Goal: Task Accomplishment & Management: Use online tool/utility

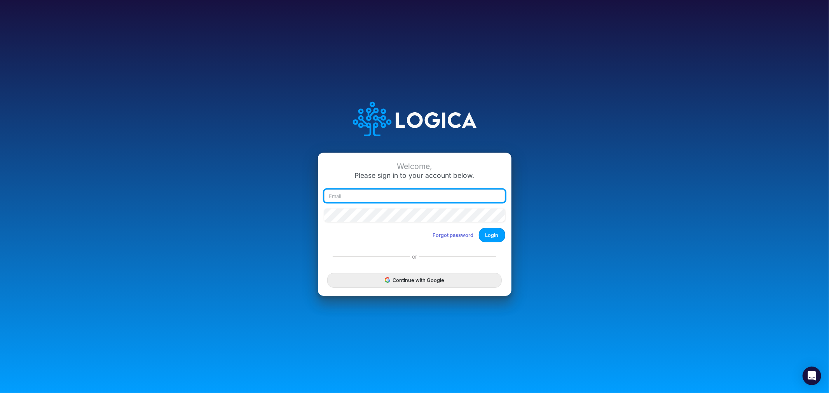
click at [360, 195] on input "email" at bounding box center [414, 196] width 181 height 13
type input "james.rau@heritage-communities.com"
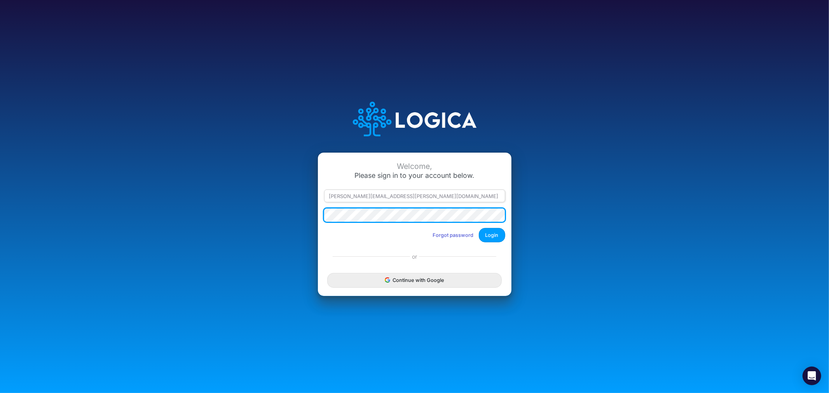
click at [479, 228] on button "Login" at bounding box center [492, 235] width 26 height 14
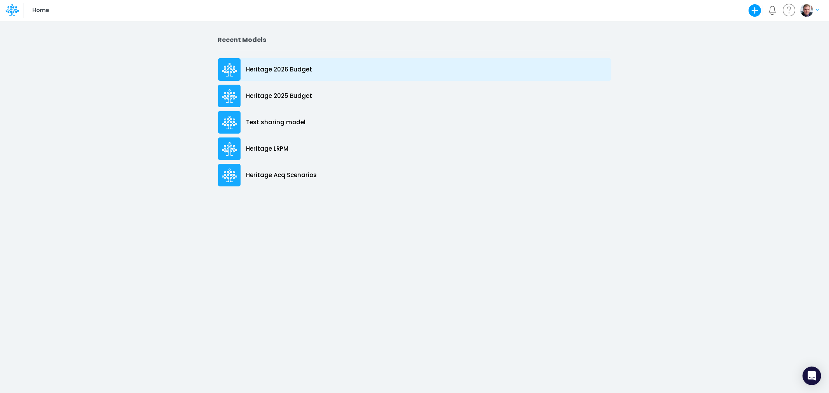
click at [276, 69] on p "Heritage 2026 Budget" at bounding box center [279, 69] width 66 height 9
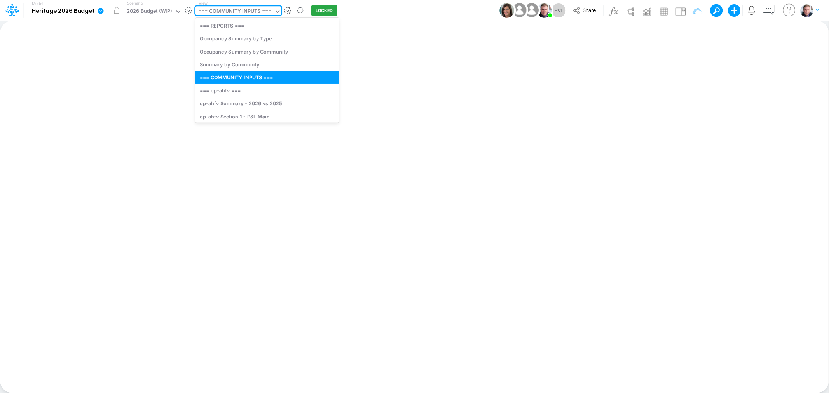
click at [207, 11] on div "=== COMMUNITY INPUTS ===" at bounding box center [234, 11] width 73 height 9
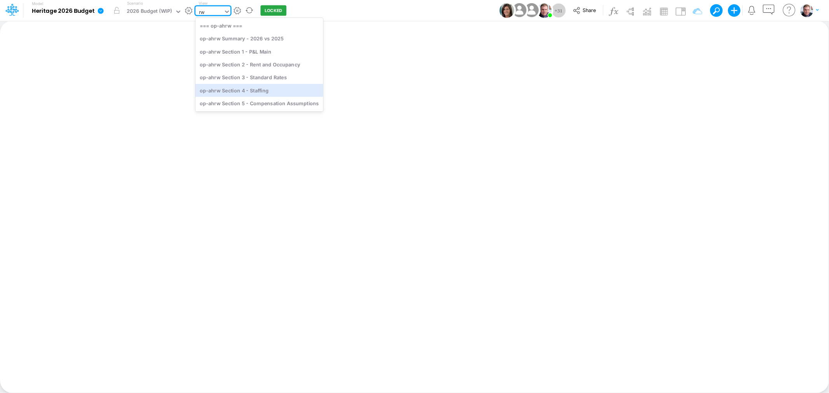
type input "rw"
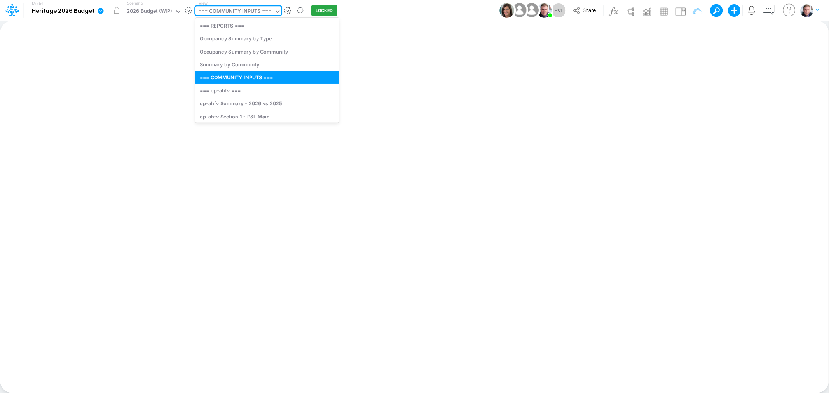
click at [222, 12] on div "=== COMMUNITY INPUTS ===" at bounding box center [234, 11] width 73 height 9
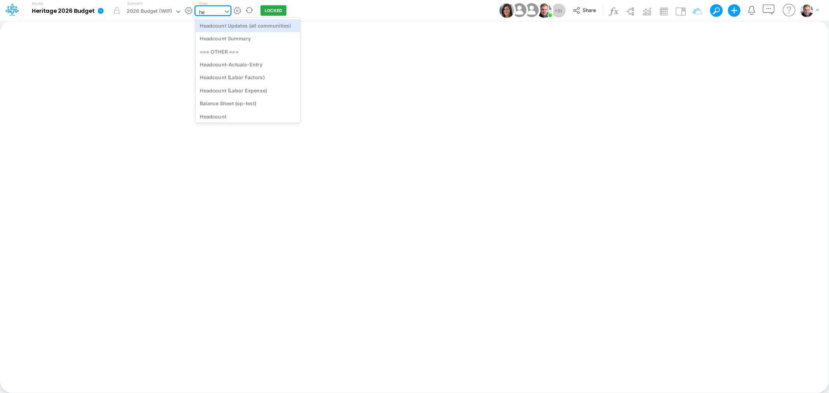
type input "hea"
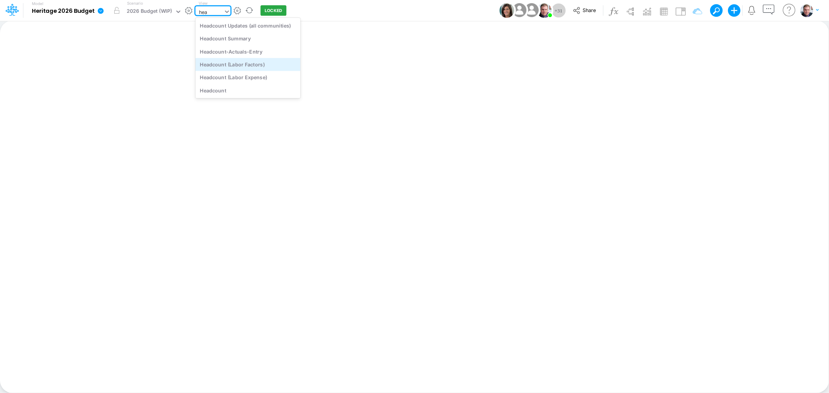
click at [235, 63] on div "Headcount (Labor Factors)" at bounding box center [247, 64] width 105 height 13
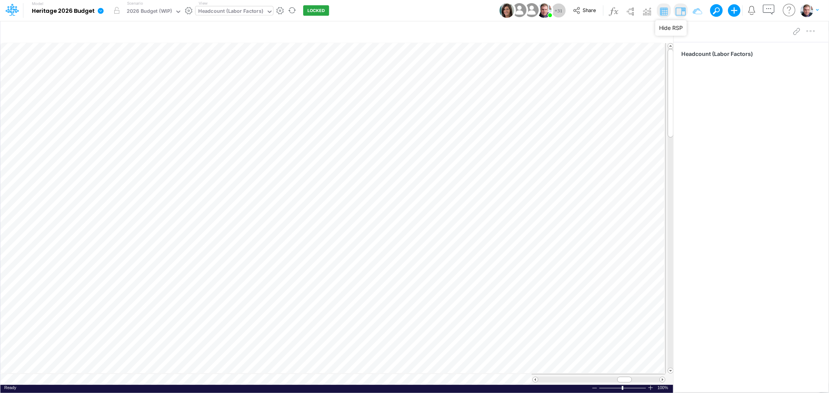
click at [682, 10] on img at bounding box center [680, 11] width 12 height 12
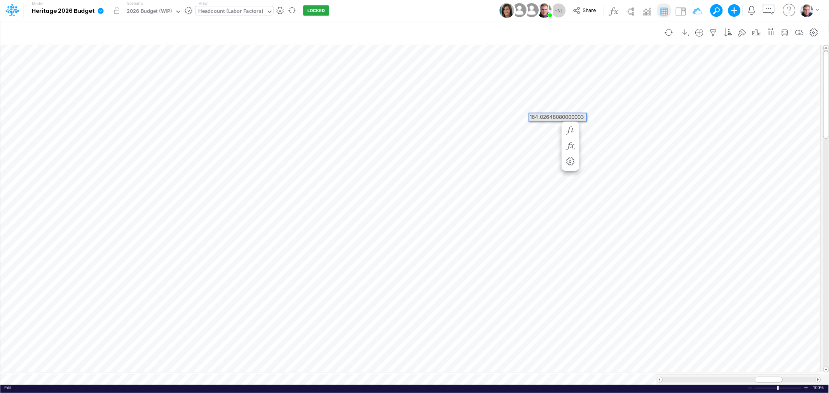
click at [548, 115] on div "164.02648080000003" at bounding box center [557, 116] width 57 height 7
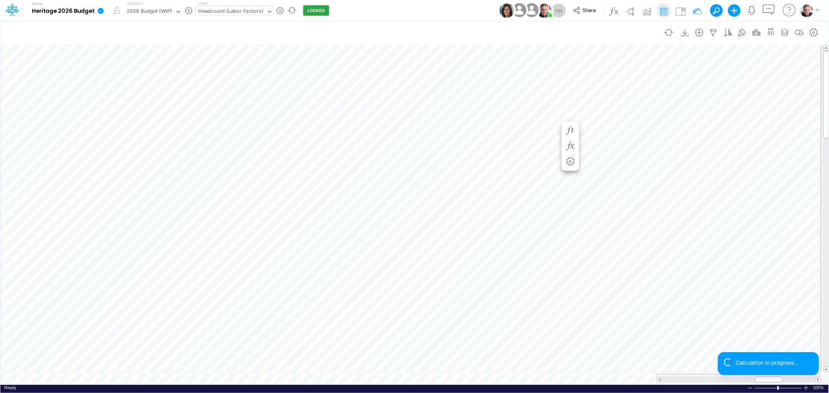
scroll to position [0, 0]
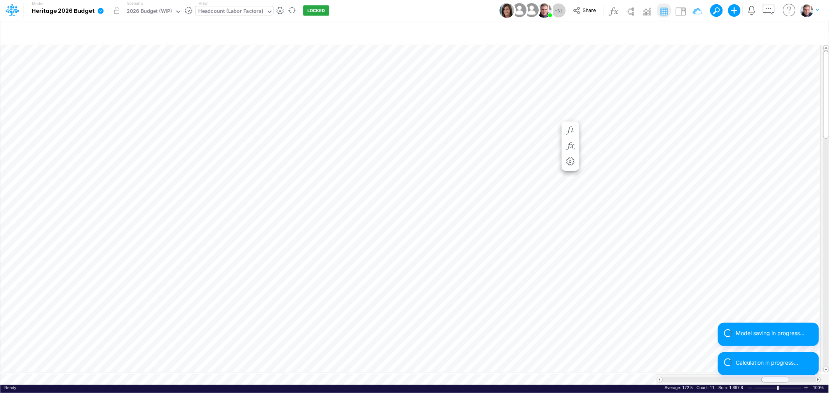
scroll to position [0, 0]
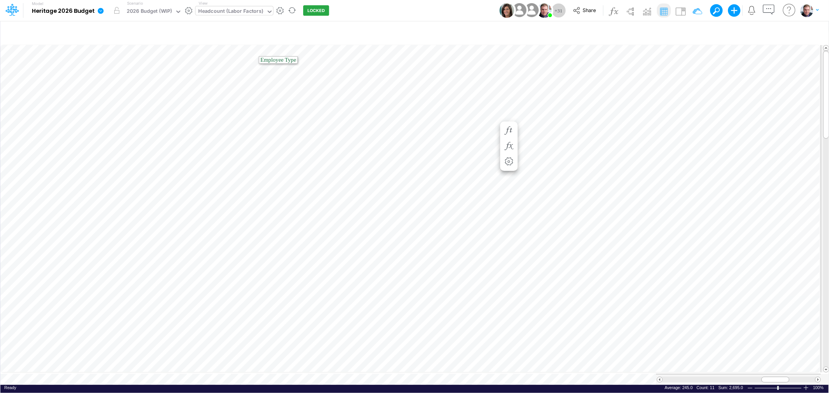
click at [230, 5] on div "View Headcount (Labor Factors)" at bounding box center [234, 10] width 78 height 20
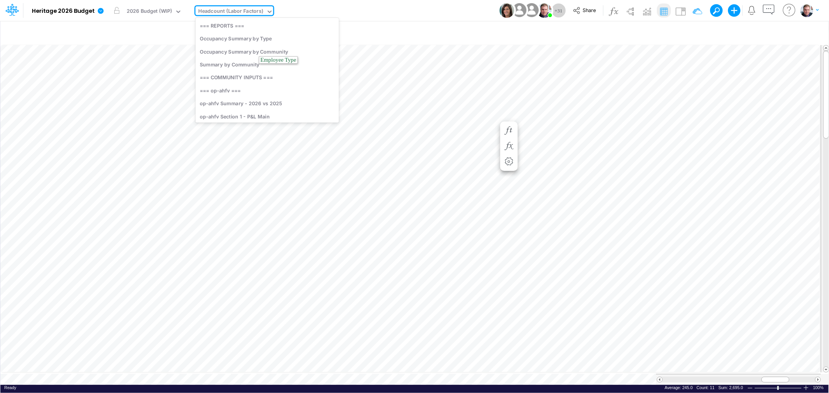
click at [232, 7] on div "Headcount (Labor Factors)" at bounding box center [230, 11] width 65 height 9
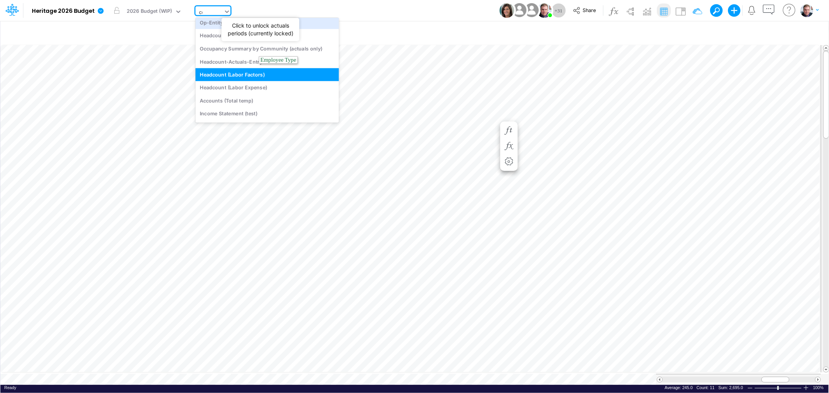
scroll to position [506, 0]
type input "c"
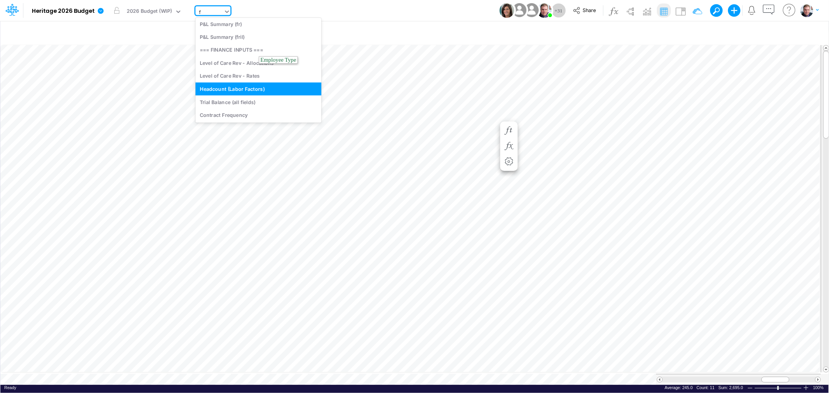
scroll to position [693, 0]
type input "fv"
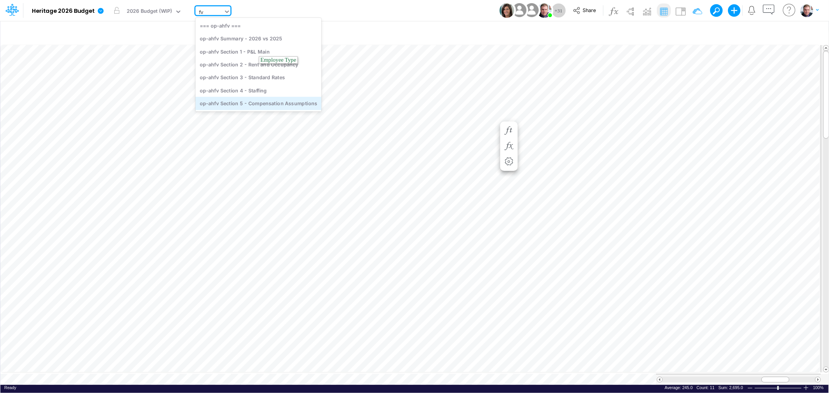
click at [244, 101] on div "op-ahfv Section 5 - Compensation Assumptions" at bounding box center [258, 103] width 126 height 13
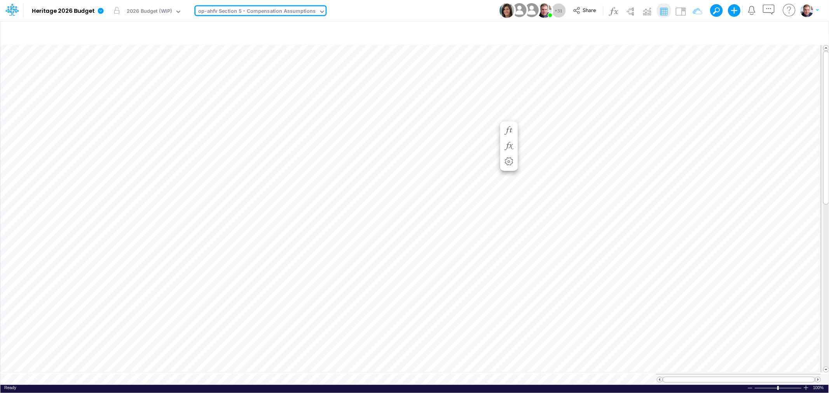
click at [280, 7] on div "op-ahfv Section 5 - Compensation Assumptions" at bounding box center [256, 11] width 117 height 9
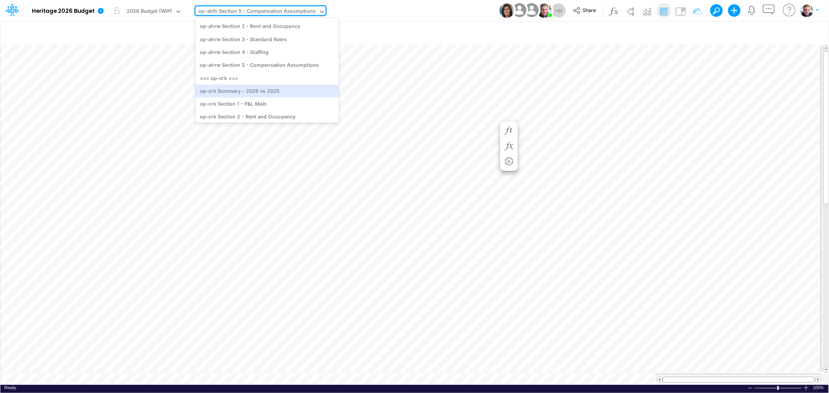
scroll to position [192, 0]
click at [261, 87] on div "op-ahrw Section 5 - Compensation Assumptions" at bounding box center [266, 86] width 143 height 13
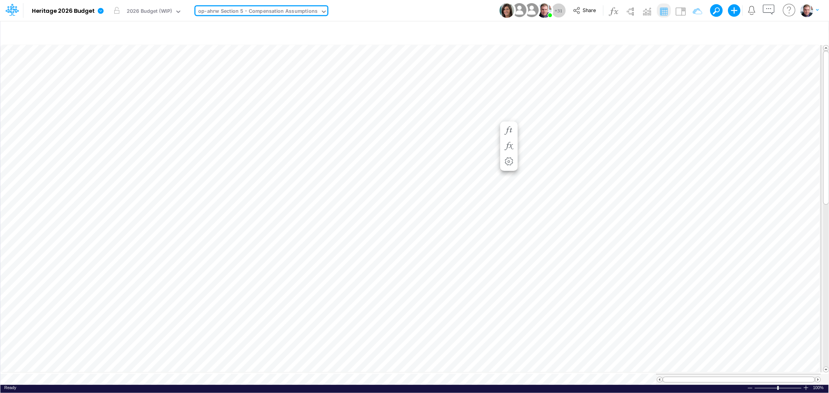
click at [230, 12] on div "op-ahrw Section 5 - Compensation Assumptions" at bounding box center [257, 11] width 119 height 9
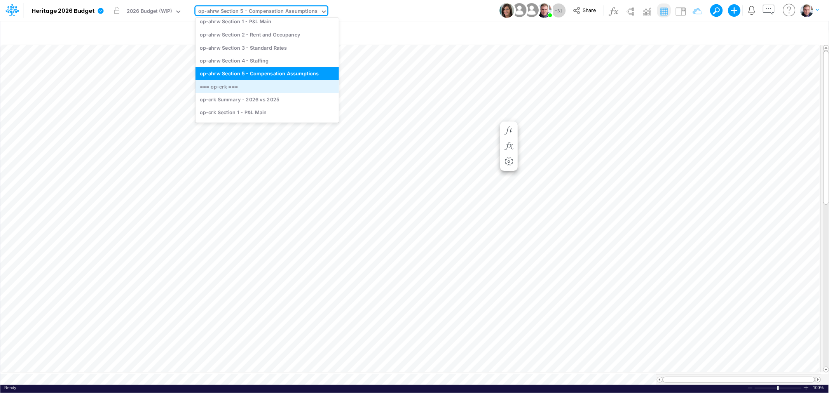
scroll to position [163, 0]
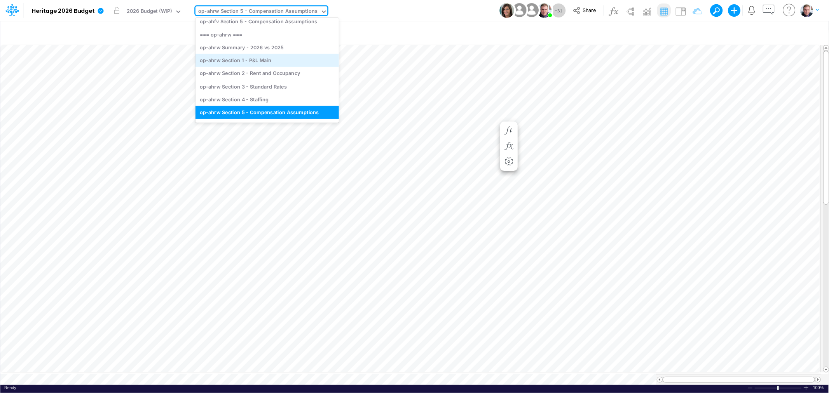
click at [287, 64] on div "op-ahrw Section 1 - P&L Main" at bounding box center [266, 60] width 143 height 13
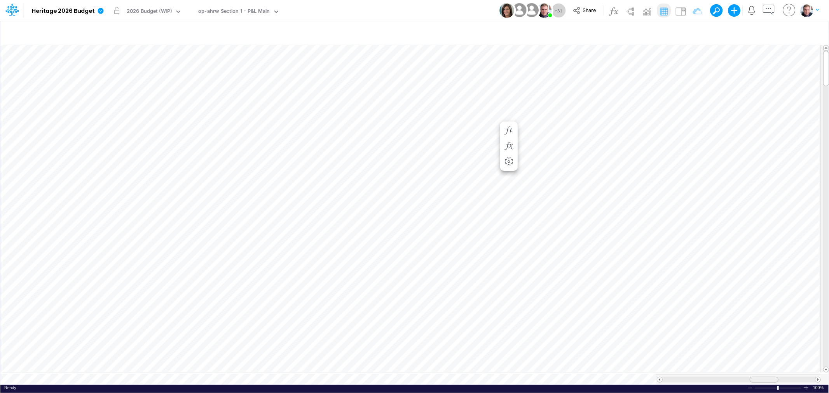
drag, startPoint x: 756, startPoint y: 377, endPoint x: 771, endPoint y: 376, distance: 15.2
click at [771, 377] on div at bounding box center [763, 380] width 29 height 6
click at [430, 369] on span "Close" at bounding box center [437, 368] width 21 height 7
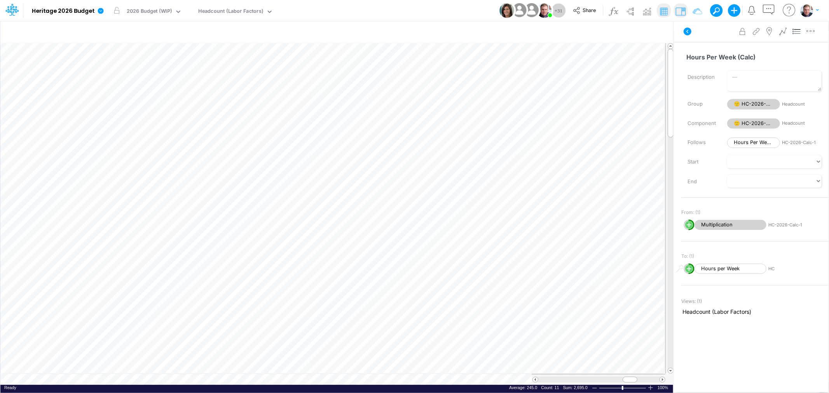
scroll to position [0, 0]
click at [677, 9] on img at bounding box center [680, 11] width 12 height 12
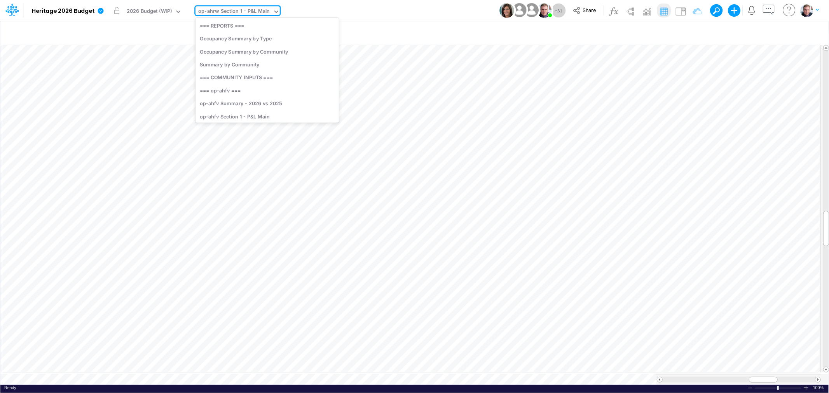
click at [224, 10] on div "op-ahrw Section 1 - P&L Main" at bounding box center [233, 11] width 71 height 9
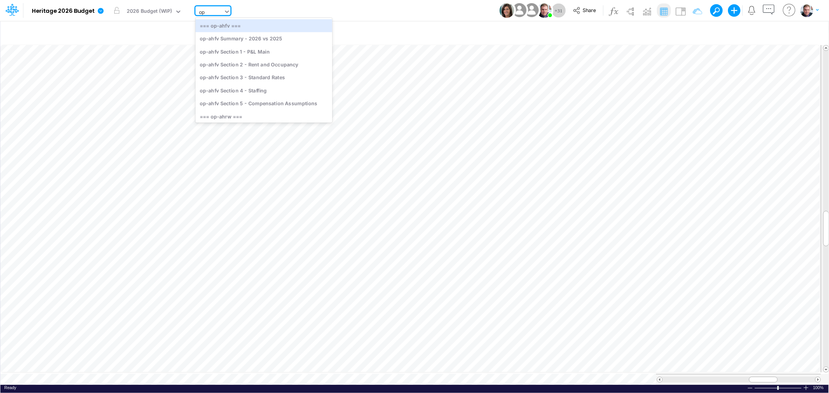
type input "o"
type input "c"
type input "head"
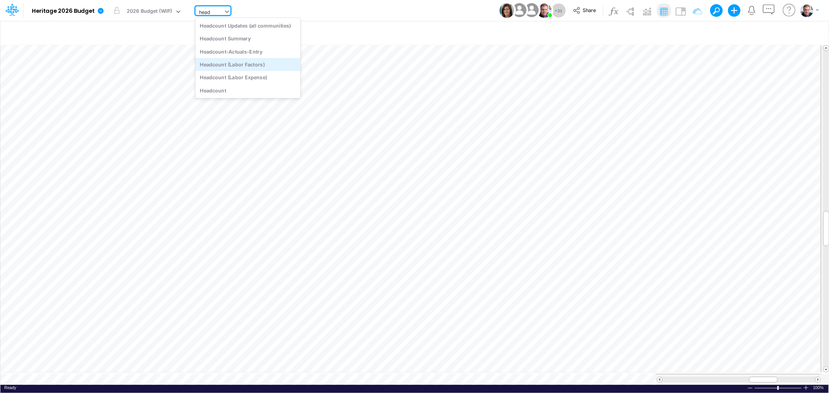
click at [248, 66] on div "Headcount (Labor Factors)" at bounding box center [247, 64] width 105 height 13
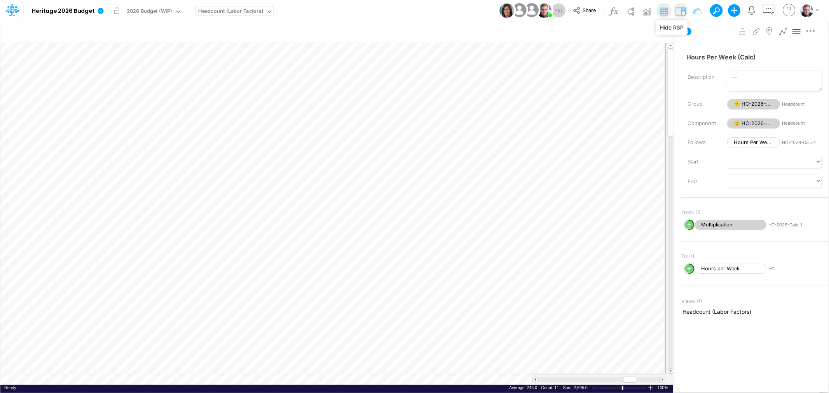
click at [682, 12] on img at bounding box center [680, 11] width 12 height 12
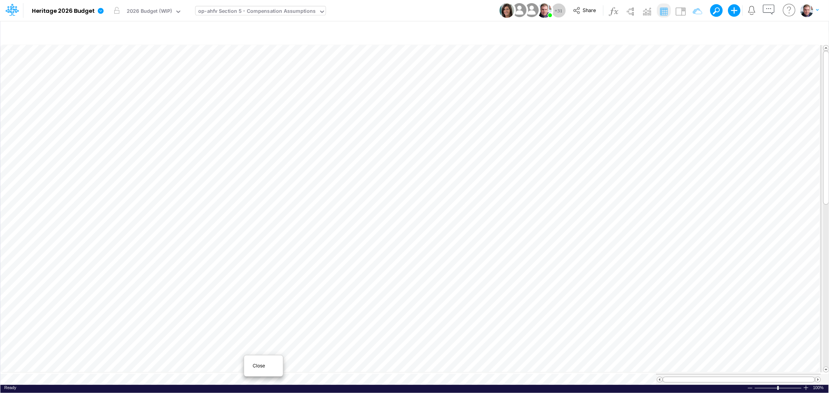
click at [252, 369] on div "Close" at bounding box center [263, 365] width 33 height 9
click at [267, 370] on div "Close" at bounding box center [278, 367] width 33 height 9
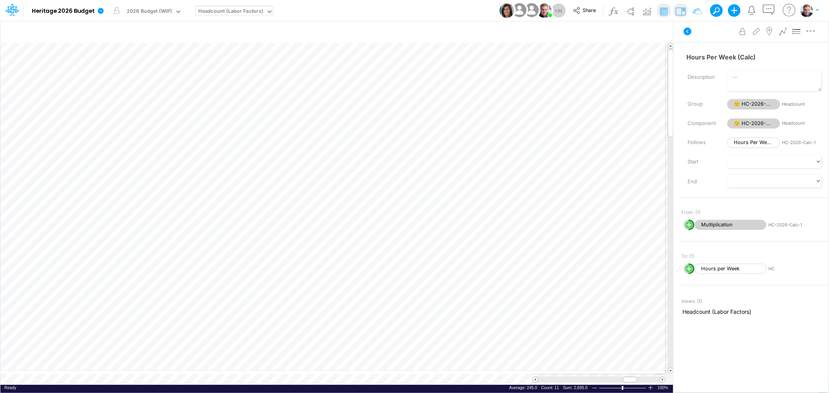
scroll to position [0, 0]
click at [682, 11] on img at bounding box center [680, 11] width 12 height 12
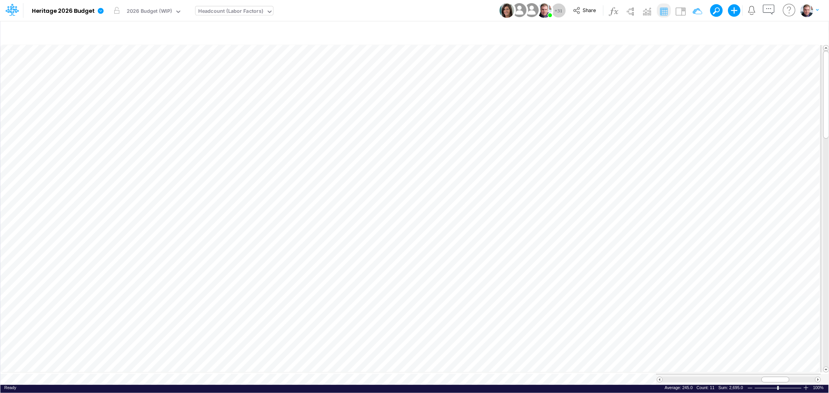
click at [259, 10] on div "Headcount (Labor Factors)" at bounding box center [230, 11] width 65 height 9
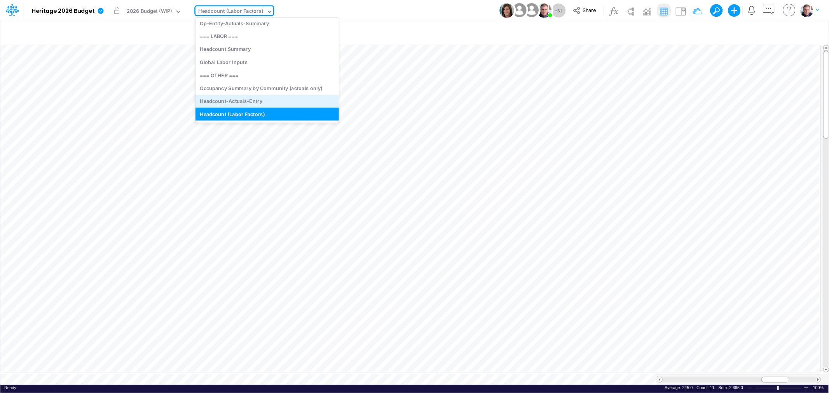
scroll to position [3131, 0]
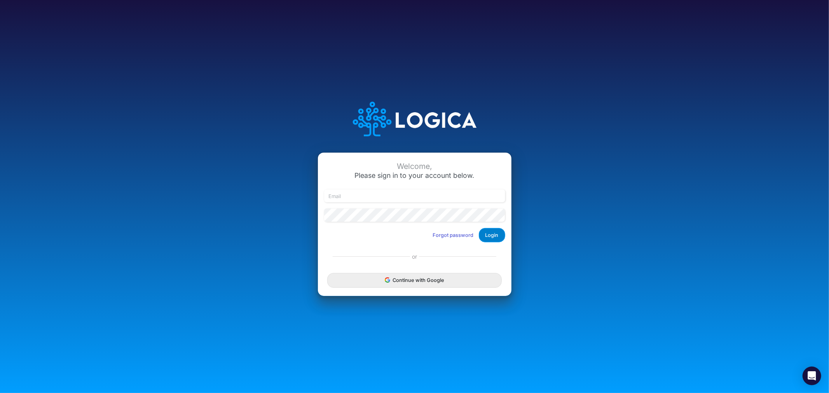
click at [495, 236] on button "Login" at bounding box center [492, 235] width 26 height 14
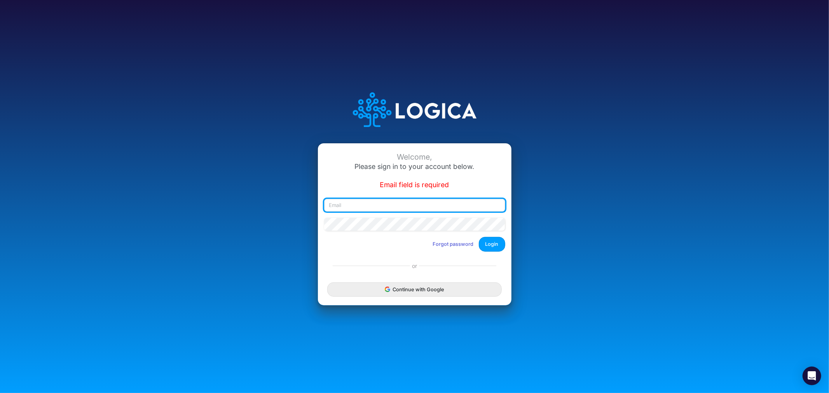
click at [407, 202] on input "email" at bounding box center [414, 205] width 181 height 13
type input "james.rau@heritage-communities.com"
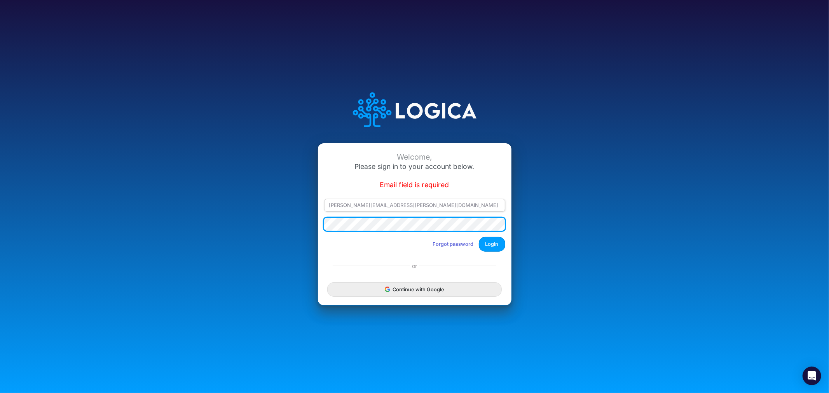
click at [479, 237] on button "Login" at bounding box center [492, 244] width 26 height 14
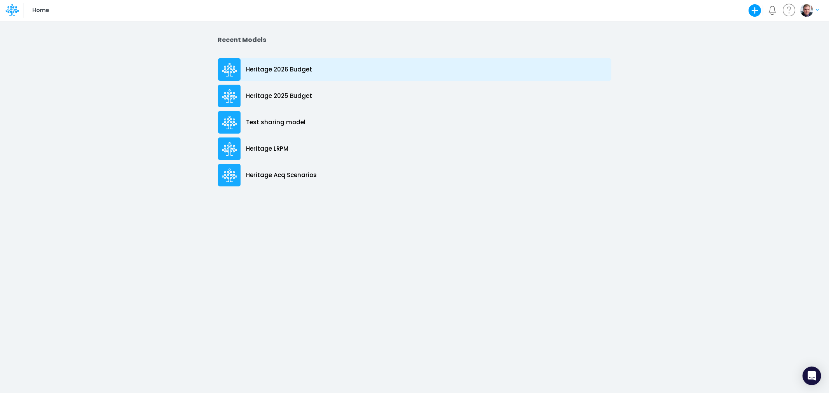
click at [284, 60] on div "Heritage 2026 Budget" at bounding box center [414, 69] width 393 height 23
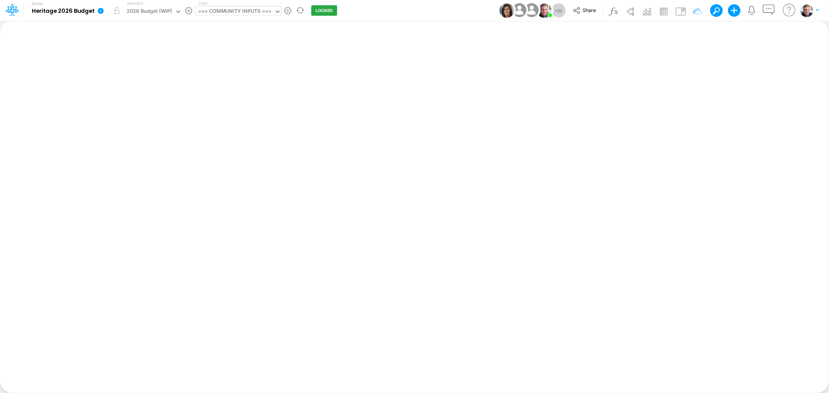
click at [223, 11] on div "=== COMMUNITY INPUTS ===" at bounding box center [234, 11] width 73 height 9
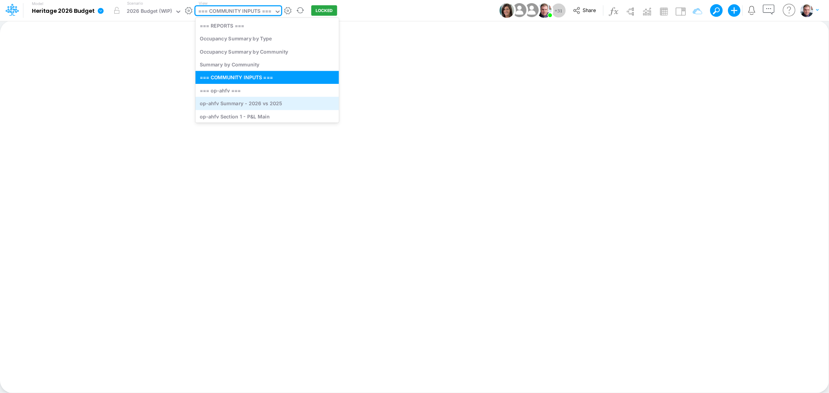
click at [247, 100] on div "op-ahfv Summary - 2026 vs 2025" at bounding box center [266, 103] width 143 height 13
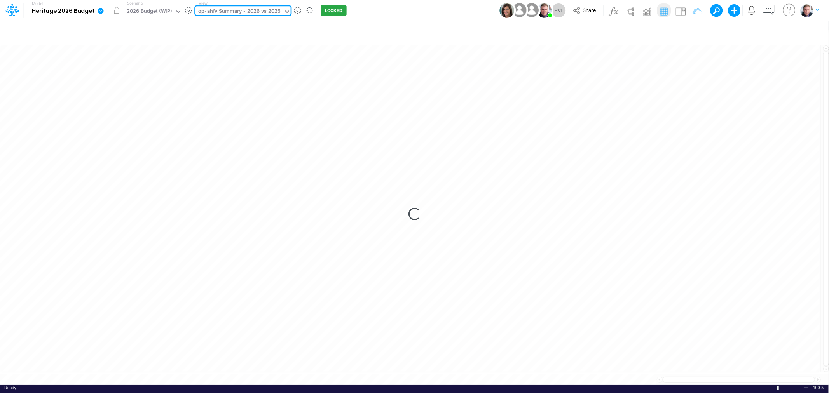
click at [266, 12] on div "op-ahfv Summary - 2026 vs 2025" at bounding box center [239, 11] width 82 height 9
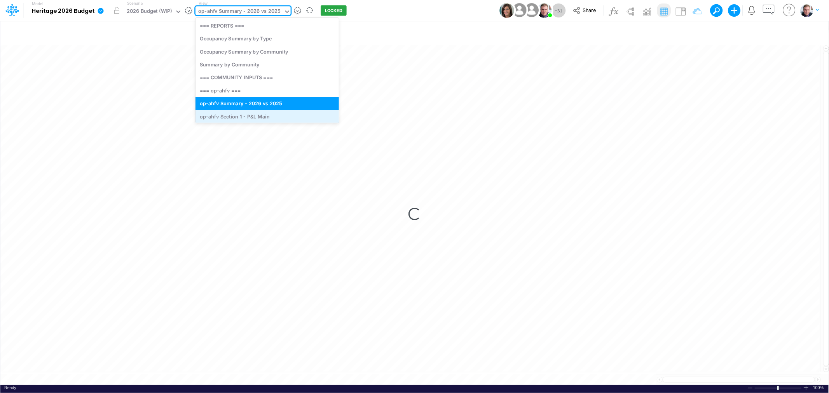
click at [263, 117] on div "op-ahfv Section 1 - P&L Main" at bounding box center [266, 116] width 143 height 13
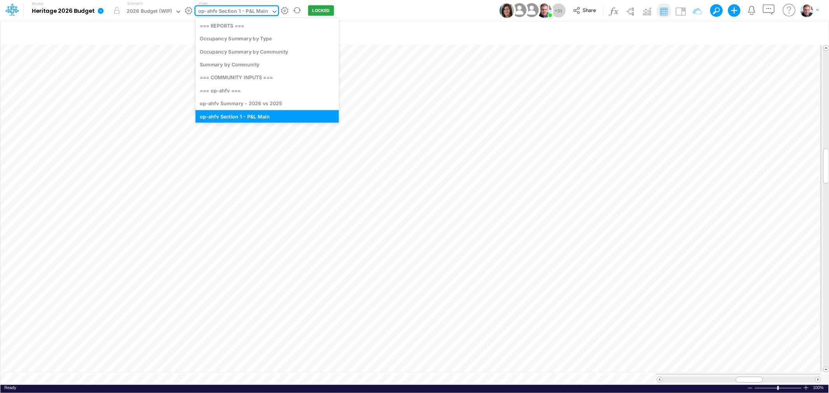
click at [259, 12] on div "op-ahfv Section 1 - P&L Main" at bounding box center [233, 11] width 70 height 9
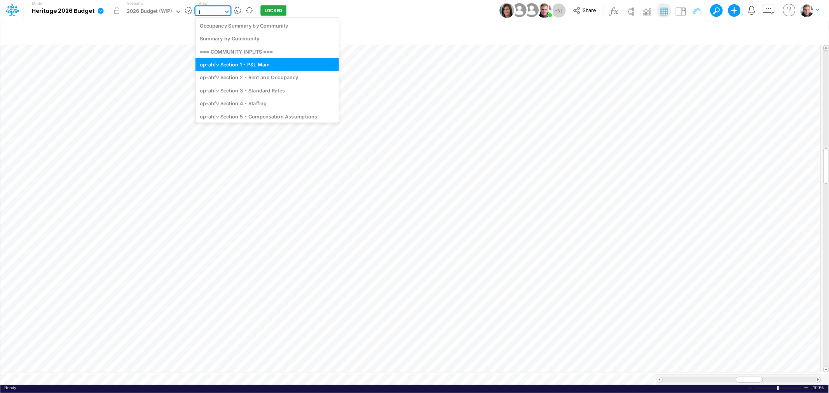
type input "it"
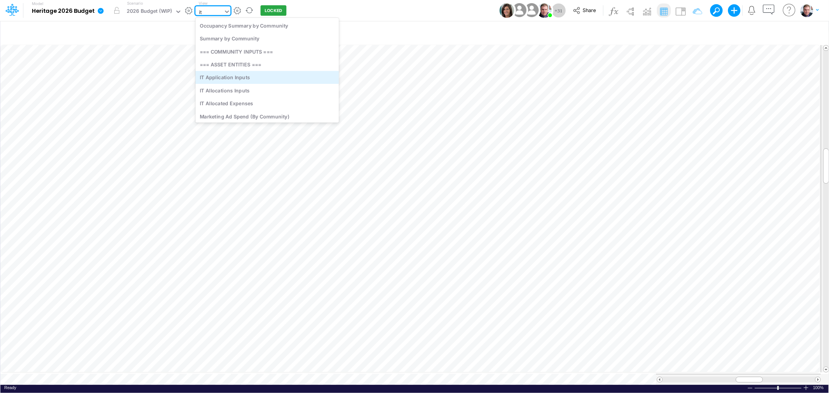
click at [202, 80] on div "IT Application Inputs" at bounding box center [266, 77] width 143 height 13
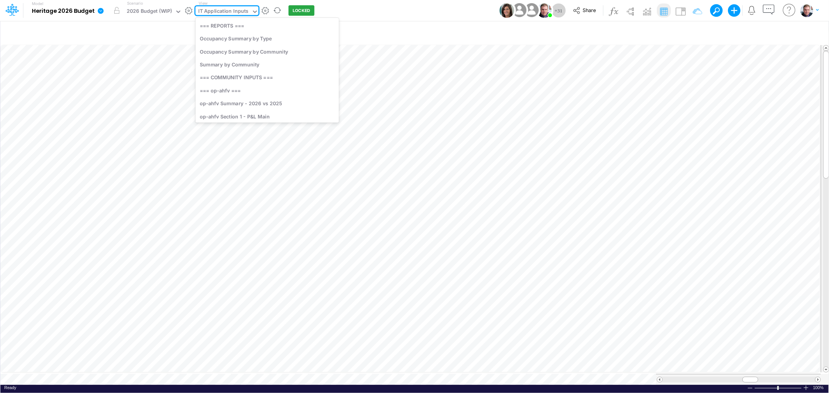
click at [241, 14] on div "IT Application Inputs" at bounding box center [223, 11] width 50 height 9
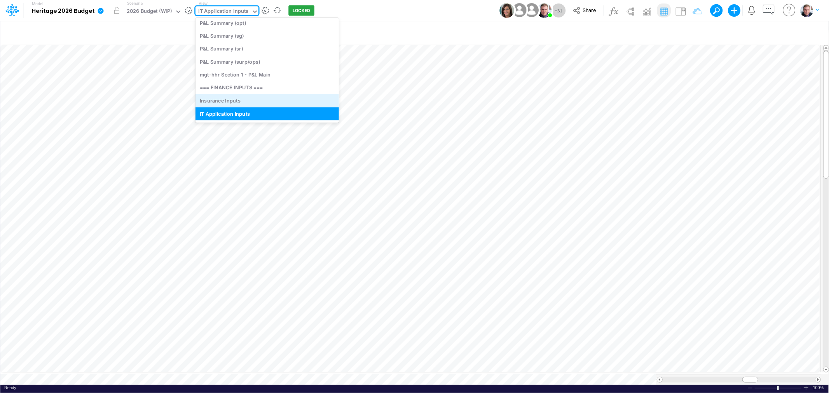
scroll to position [2554, 0]
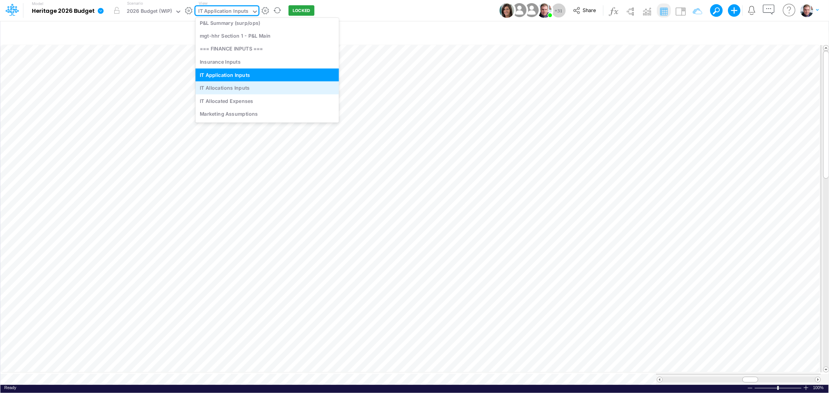
click at [249, 88] on div "IT Allocations Inputs" at bounding box center [266, 87] width 143 height 13
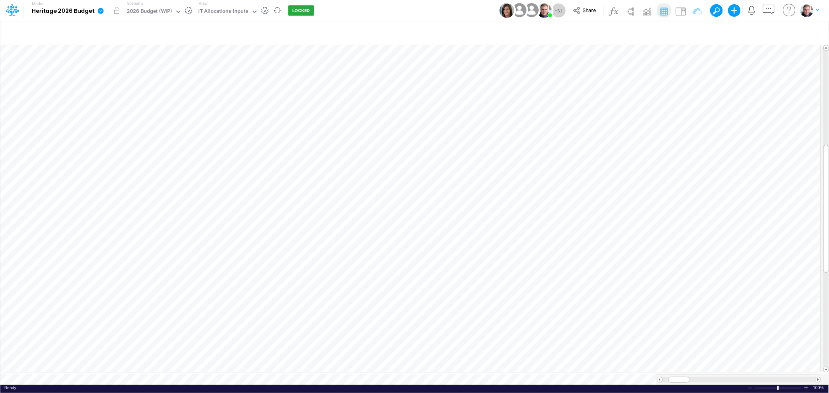
scroll to position [0, 0]
click at [348, 119] on div "Paste Cut Copy AutoFill 413000" at bounding box center [414, 214] width 828 height 341
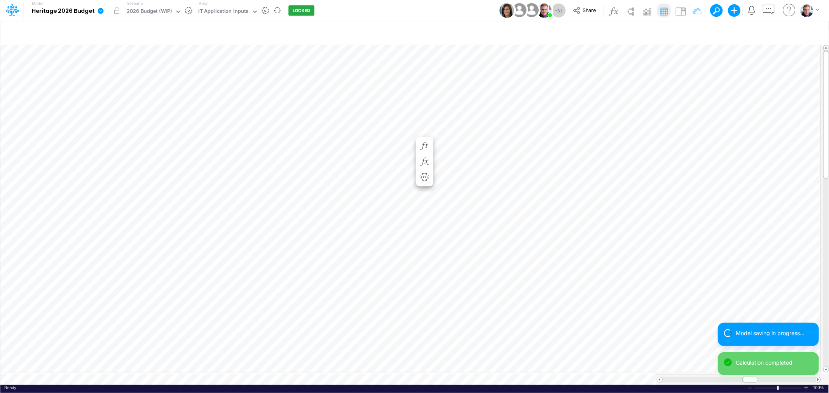
scroll to position [0, 0]
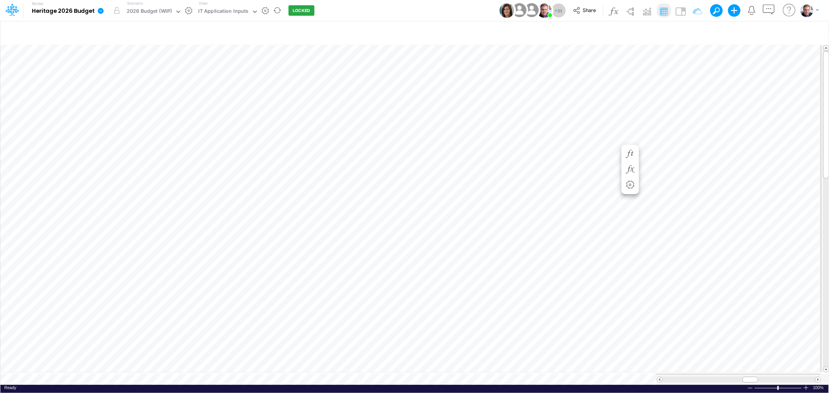
scroll to position [0, 0]
click at [665, 359] on table at bounding box center [414, 214] width 829 height 341
click at [648, 374] on tr at bounding box center [410, 379] width 820 height 11
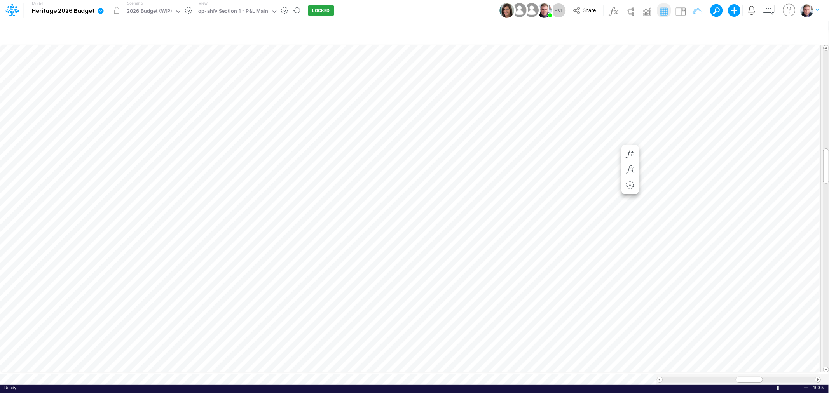
scroll to position [0, 0]
drag, startPoint x: 681, startPoint y: 376, endPoint x: 656, endPoint y: 371, distance: 25.4
click at [96, 371] on div "Insert new Conditional formatting Paste Cut Copy AutoFill 4200 Ready 100% Sum: …" at bounding box center [414, 207] width 828 height 373
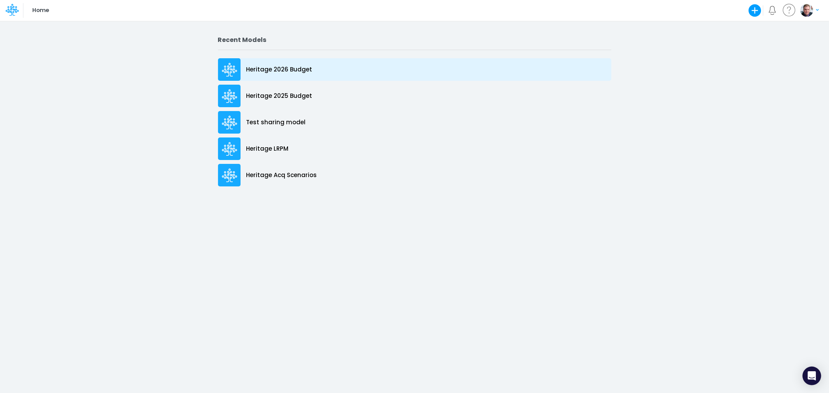
click at [269, 66] on p "Heritage 2026 Budget" at bounding box center [279, 69] width 66 height 9
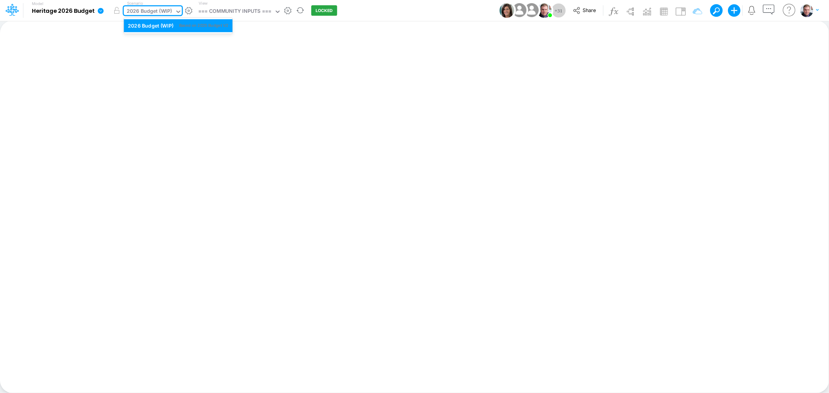
click at [156, 8] on div "2026 Budget (WIP)" at bounding box center [149, 11] width 45 height 9
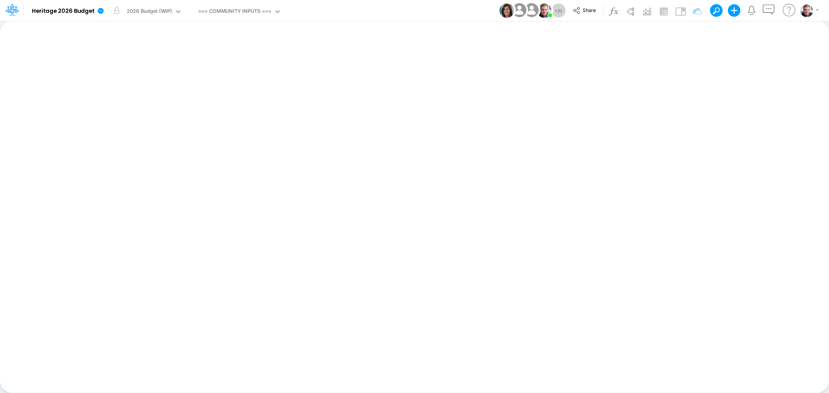
click at [280, 50] on div "Insert new Conditional formatting Paste Cut Copy AutoFill Ready 100% Sum: null …" at bounding box center [414, 207] width 828 height 373
click at [259, 9] on div "=== COMMUNITY INPUTS ===" at bounding box center [234, 11] width 73 height 9
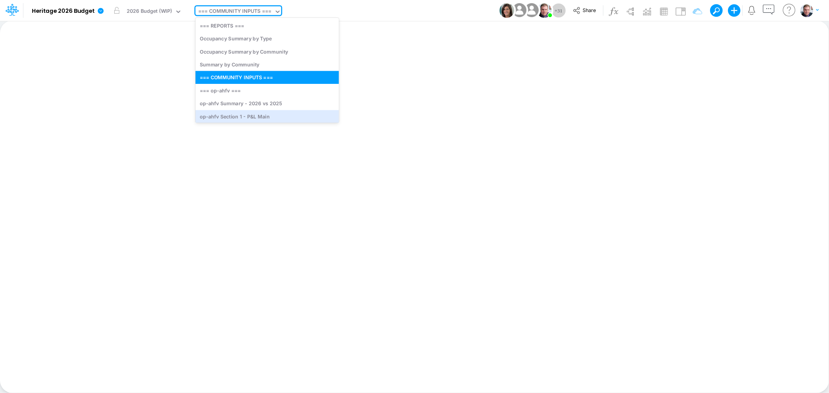
click at [449, 149] on div "Insert new Conditional formatting Paste Cut Copy AutoFill Ready 100% Sum: null …" at bounding box center [414, 207] width 828 height 373
click at [223, 16] on div "=== COMMUNITY INPUTS ===" at bounding box center [234, 11] width 73 height 9
click at [154, 12] on div "2026 Budget (WIP)" at bounding box center [149, 11] width 45 height 9
click at [218, 9] on div "=== COMMUNITY INPUTS ===" at bounding box center [234, 11] width 73 height 9
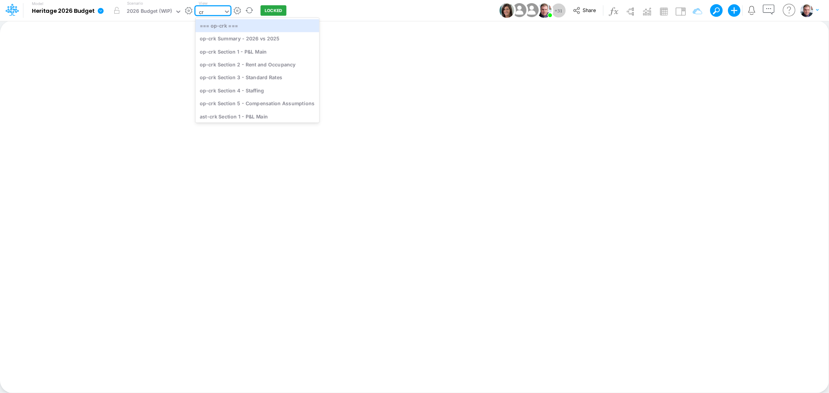
type input "c"
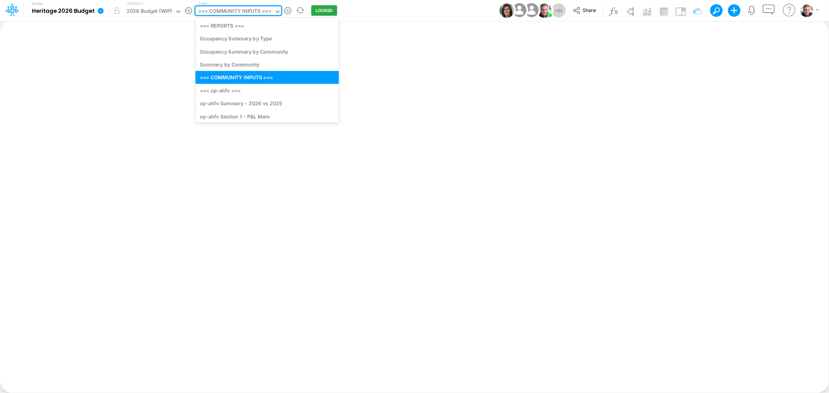
type input "d"
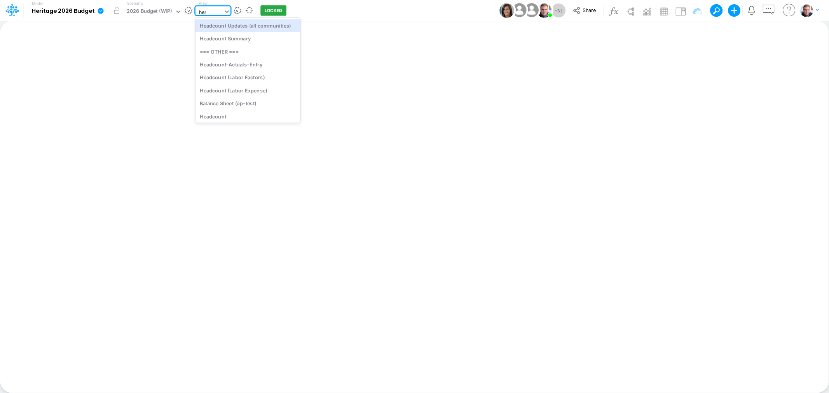
type input "head"
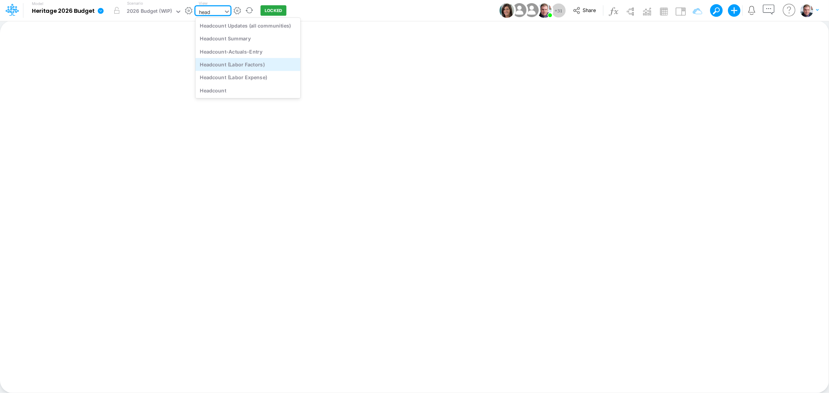
click at [248, 63] on div "Headcount (Labor Factors)" at bounding box center [247, 64] width 105 height 13
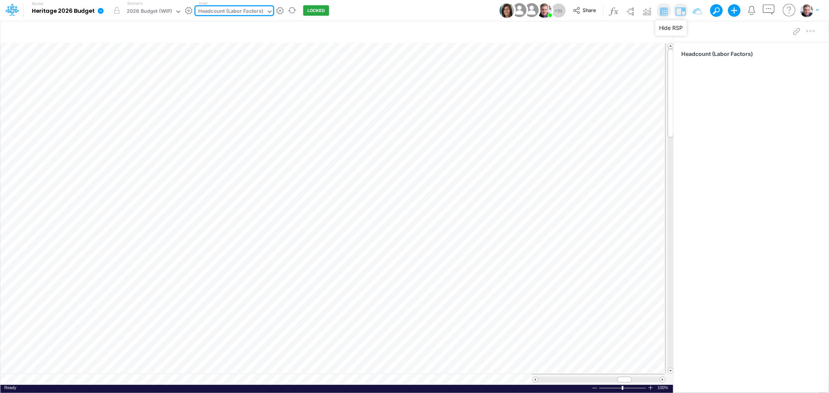
click at [676, 9] on img at bounding box center [680, 11] width 12 height 12
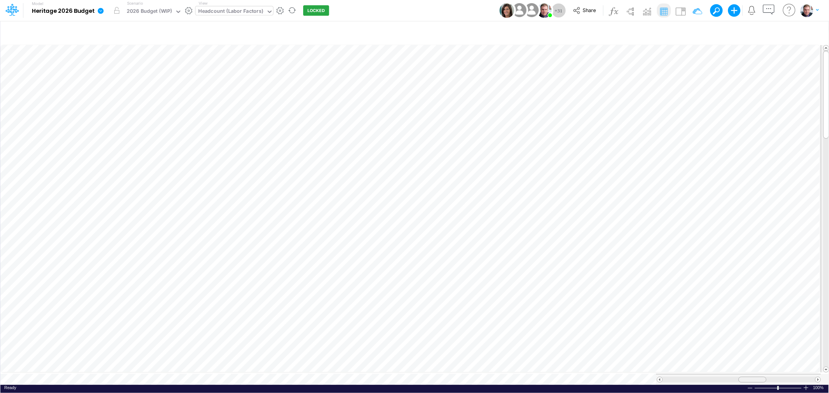
drag, startPoint x: 768, startPoint y: 375, endPoint x: 752, endPoint y: 377, distance: 16.4
click at [752, 377] on span at bounding box center [751, 379] width 5 height 5
drag, startPoint x: 762, startPoint y: 374, endPoint x: 744, endPoint y: 374, distance: 17.9
click at [744, 377] on div at bounding box center [752, 380] width 28 height 6
click at [222, 5] on div "View Headcount (Labor Factors)" at bounding box center [234, 10] width 78 height 20
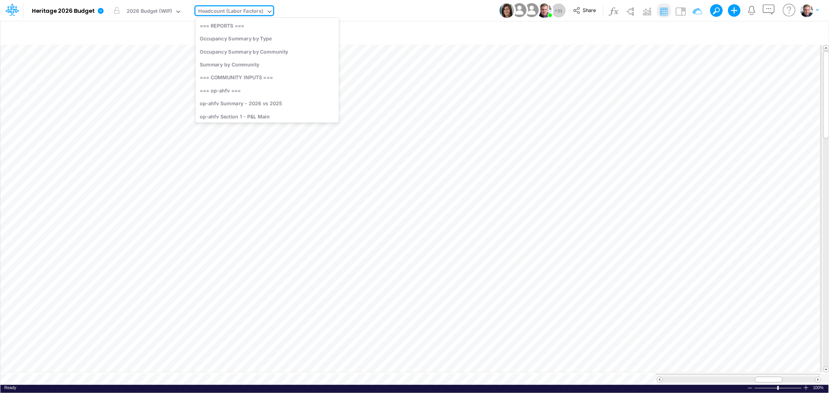
click at [232, 10] on div "Headcount (Labor Factors)" at bounding box center [230, 11] width 65 height 9
type input "crk"
click at [263, 47] on div "op-crk Section 2 - Rent and Occupancy" at bounding box center [256, 50] width 123 height 13
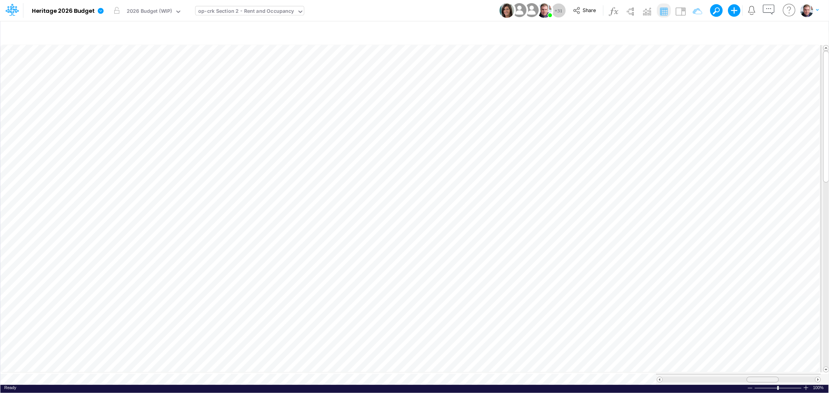
drag, startPoint x: 755, startPoint y: 376, endPoint x: 768, endPoint y: 372, distance: 14.1
click at [768, 374] on div at bounding box center [738, 379] width 165 height 11
click at [766, 377] on div at bounding box center [762, 380] width 32 height 6
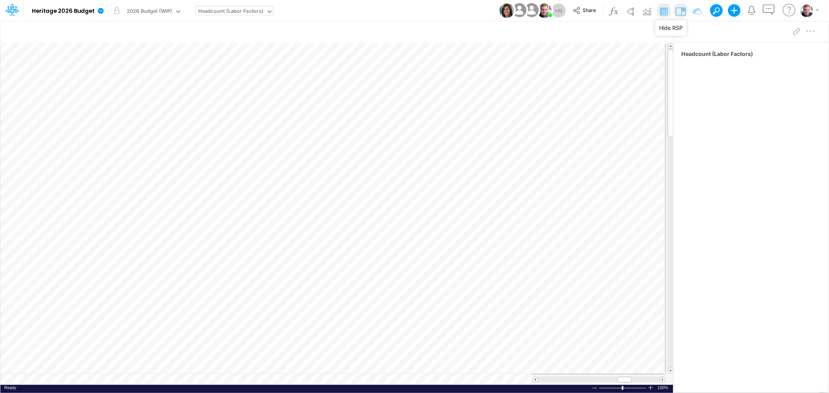
click at [681, 12] on img at bounding box center [680, 11] width 12 height 12
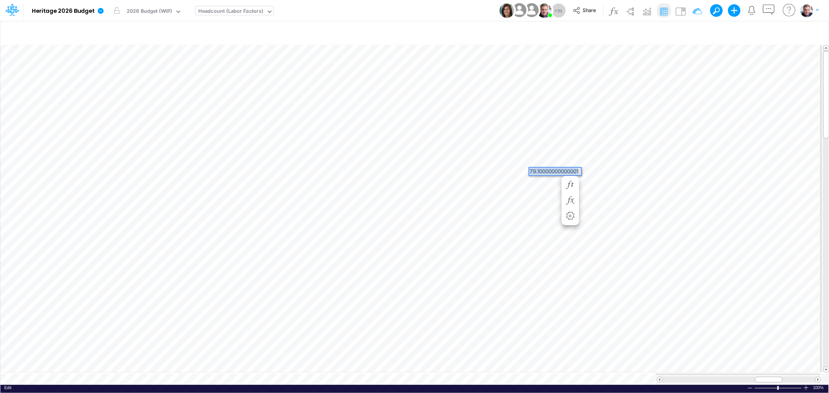
click at [622, 166] on div "Paste Cut Copy AutoFill 79.10000000000001" at bounding box center [414, 214] width 828 height 341
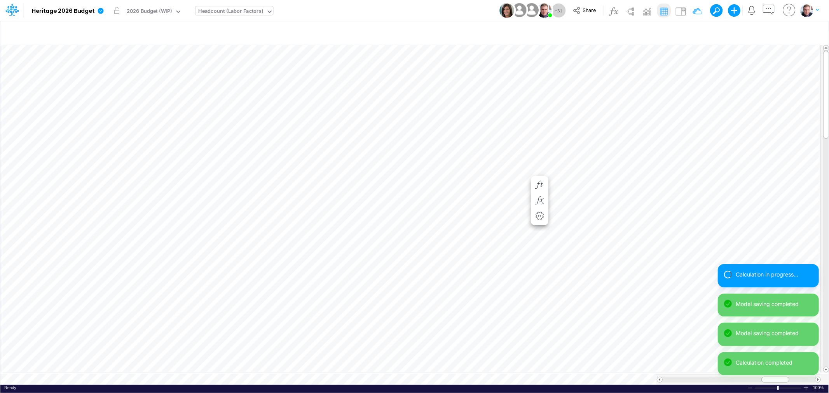
scroll to position [0, 0]
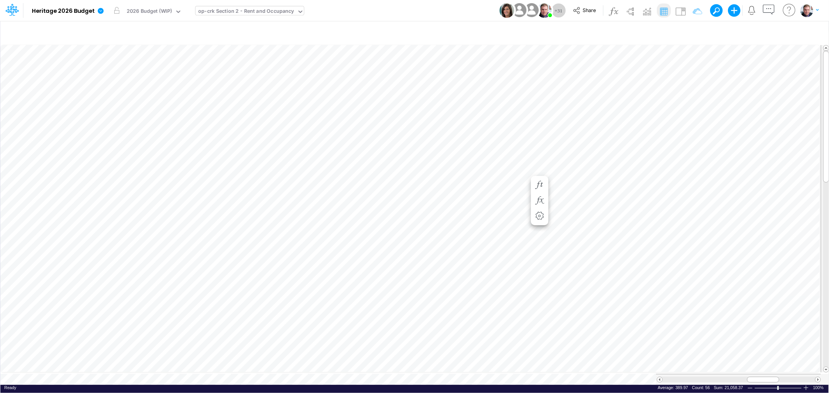
scroll to position [0, 0]
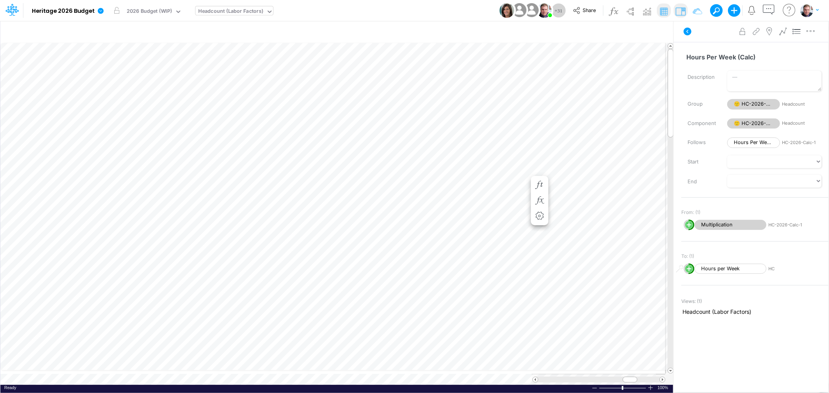
scroll to position [0, 0]
click at [680, 10] on img at bounding box center [680, 11] width 12 height 12
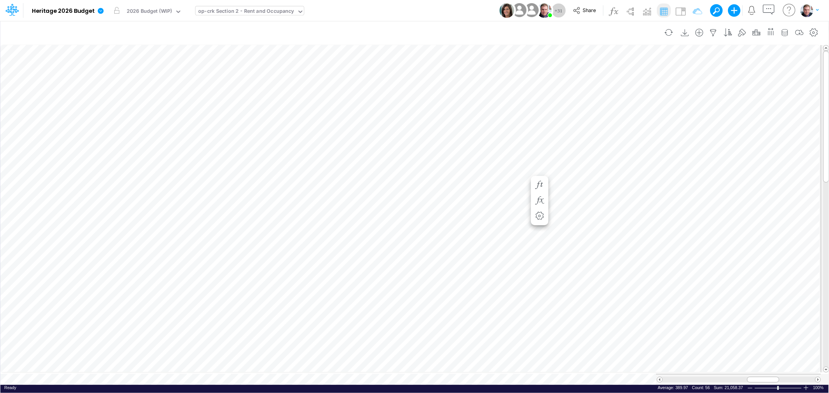
scroll to position [0, 0]
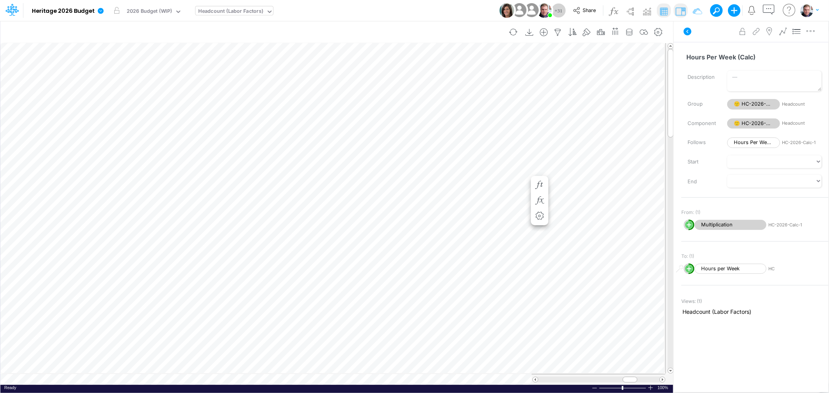
scroll to position [0, 0]
click at [679, 10] on img at bounding box center [680, 11] width 12 height 12
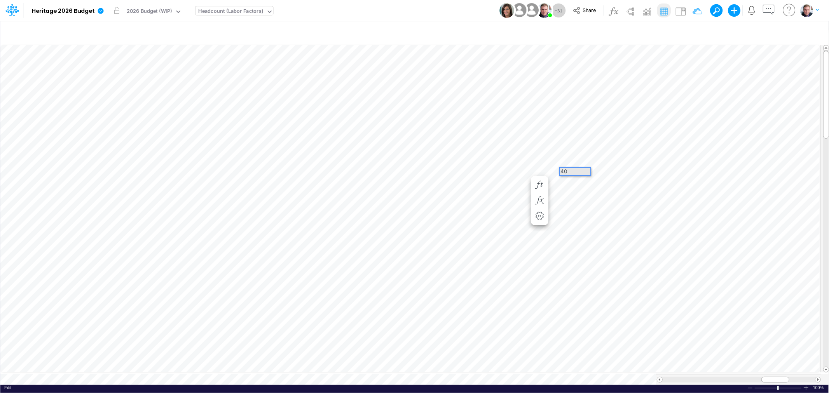
scroll to position [0, 0]
click at [557, 176] on div "Paste Cut Copy AutoFill 40.0 40" at bounding box center [414, 214] width 828 height 341
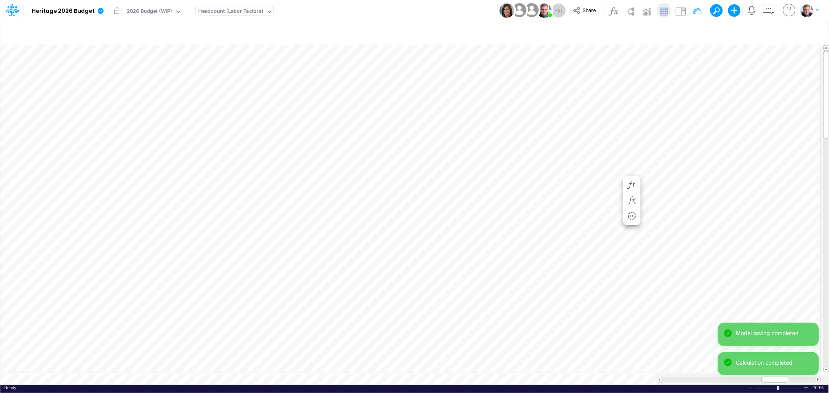
scroll to position [0, 0]
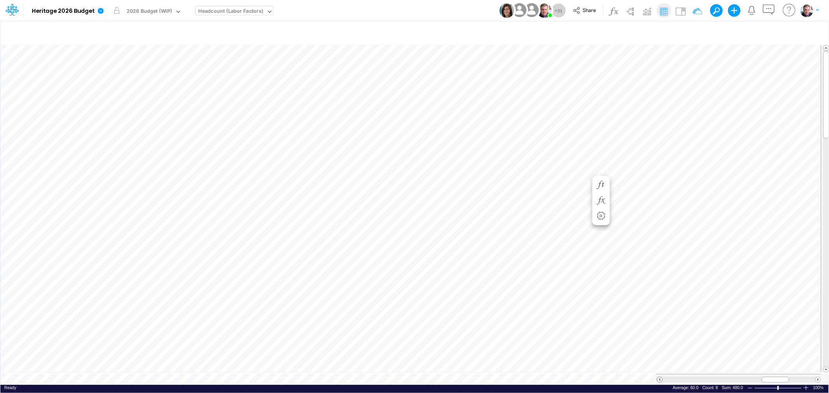
click at [660, 377] on span at bounding box center [659, 379] width 5 height 5
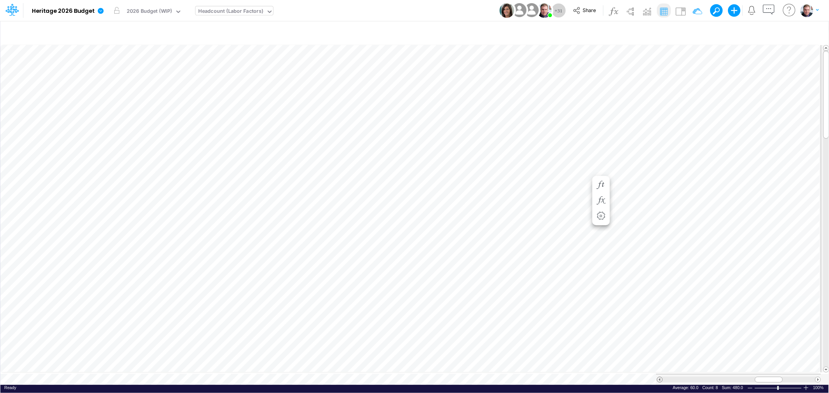
click at [660, 377] on span at bounding box center [659, 379] width 5 height 5
click at [236, 12] on div "Headcount (Labor Factors)" at bounding box center [230, 11] width 65 height 9
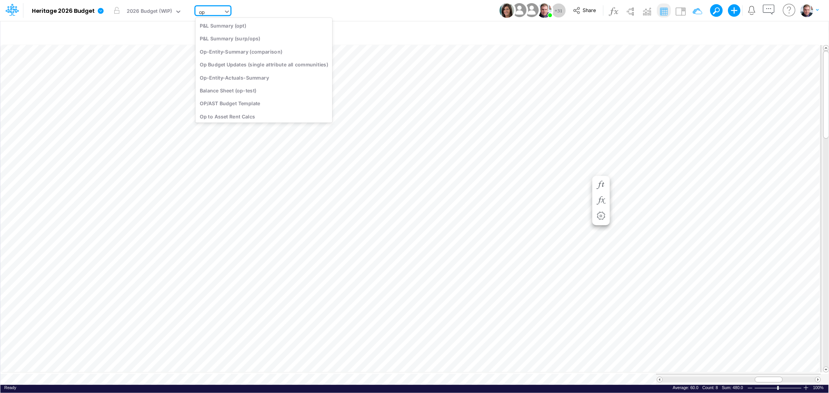
type input "opt"
click at [272, 89] on div "op-opt Section 4 - Staffing" at bounding box center [257, 90] width 124 height 13
click at [774, 377] on div at bounding box center [763, 380] width 32 height 6
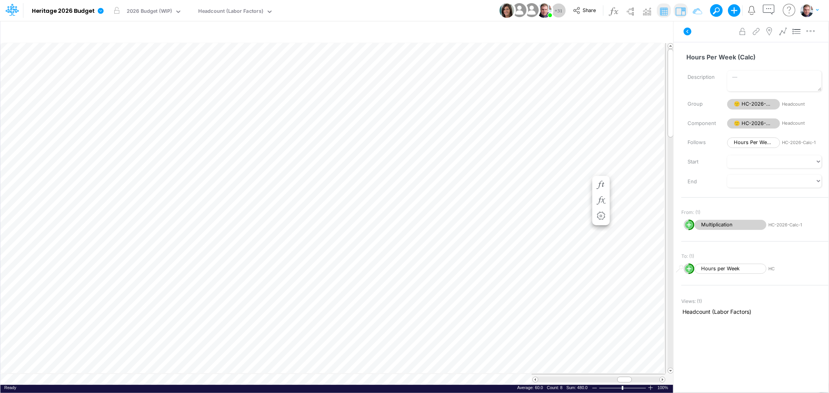
scroll to position [0, 0]
click at [680, 10] on img at bounding box center [680, 11] width 12 height 12
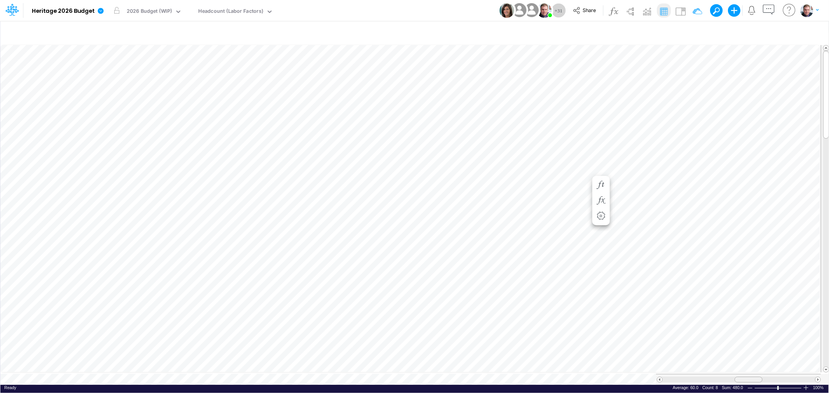
drag, startPoint x: 764, startPoint y: 375, endPoint x: 729, endPoint y: 376, distance: 35.0
click at [734, 377] on div at bounding box center [748, 380] width 28 height 6
drag, startPoint x: 396, startPoint y: 154, endPoint x: 374, endPoint y: 156, distance: 22.6
click at [374, 156] on div "0.9" at bounding box center [387, 155] width 38 height 7
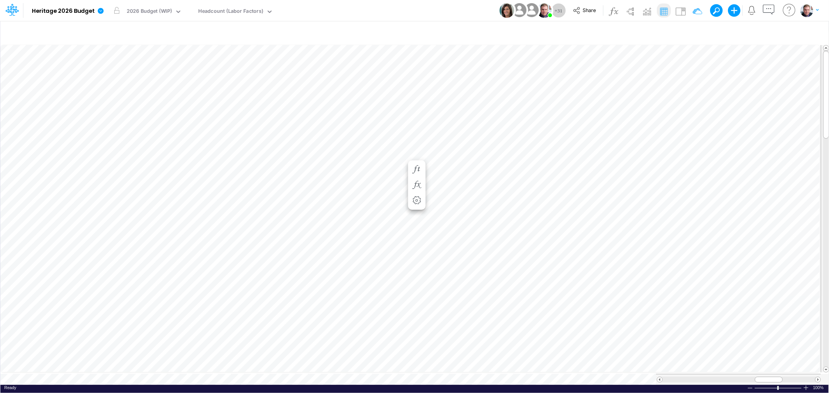
scroll to position [0, 0]
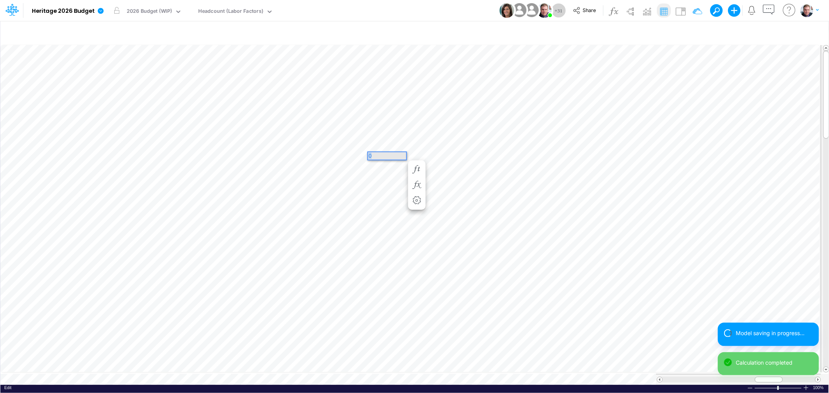
click at [366, 153] on div "Paste Cut Copy AutoFill 0" at bounding box center [414, 214] width 828 height 341
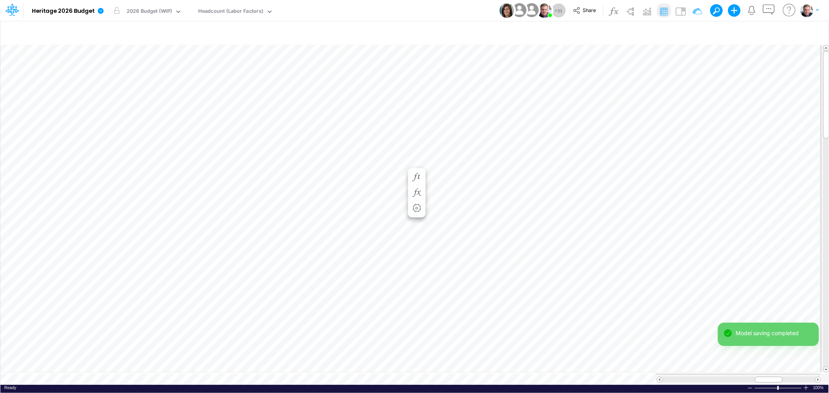
scroll to position [0, 0]
drag, startPoint x: 367, startPoint y: 153, endPoint x: 375, endPoint y: 157, distance: 8.5
click at [375, 157] on div "0.85" at bounding box center [387, 155] width 38 height 7
drag, startPoint x: 770, startPoint y: 374, endPoint x: 775, endPoint y: 373, distance: 4.9
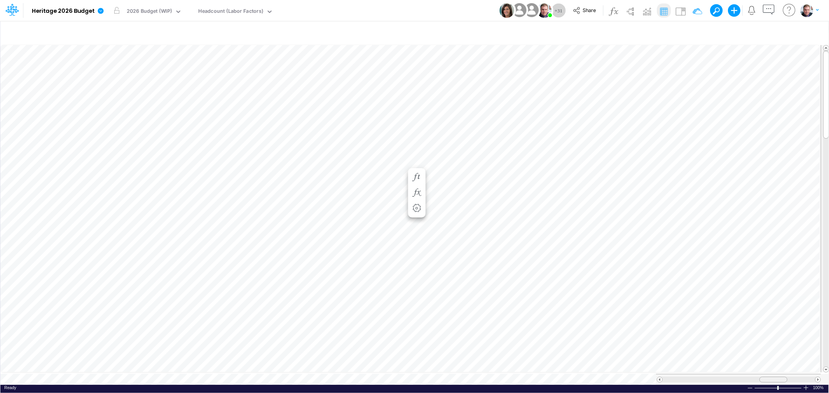
click at [775, 377] on div at bounding box center [773, 380] width 28 height 6
drag, startPoint x: 774, startPoint y: 373, endPoint x: 373, endPoint y: 153, distance: 456.7
click at [373, 153] on div "0.8" at bounding box center [387, 155] width 38 height 7
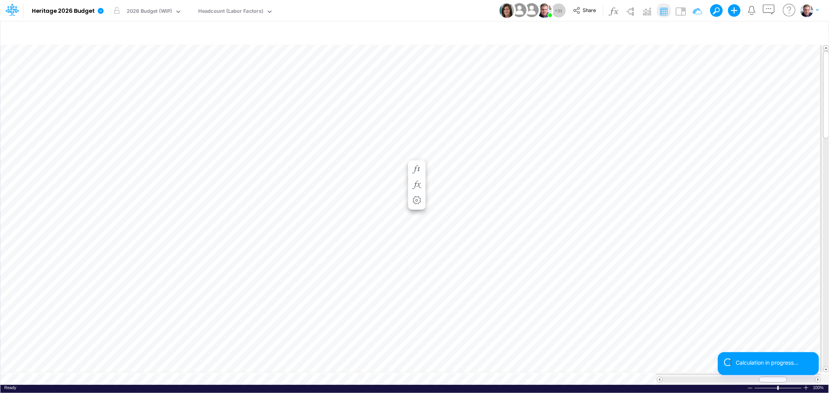
scroll to position [0, 0]
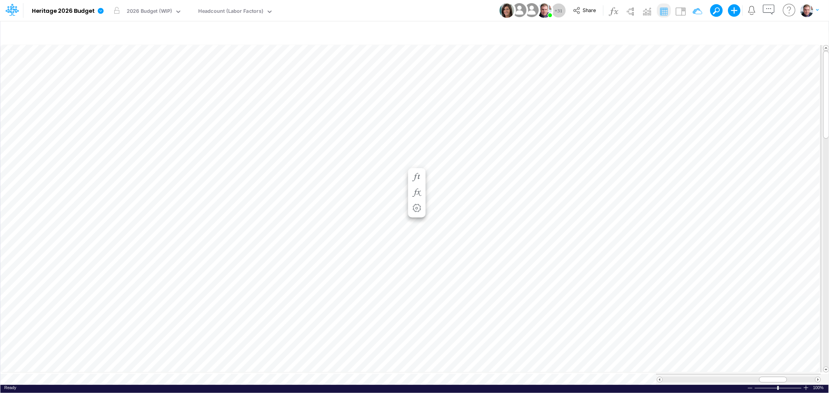
scroll to position [0, 0]
drag, startPoint x: 762, startPoint y: 375, endPoint x: 770, endPoint y: 375, distance: 7.8
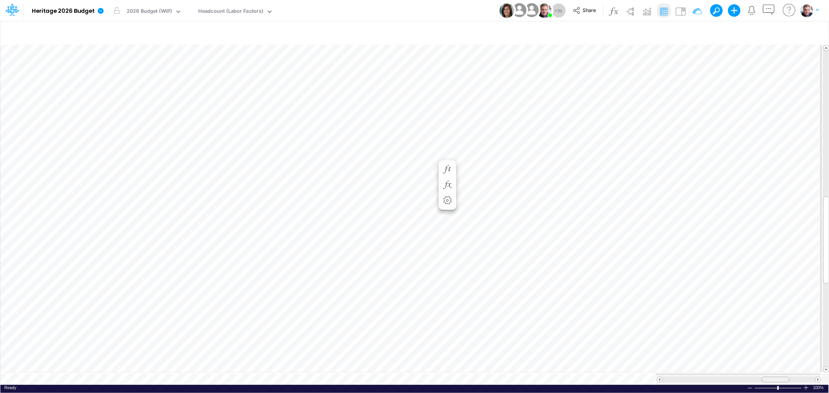
click at [770, 377] on div at bounding box center [775, 380] width 28 height 6
drag, startPoint x: 772, startPoint y: 374, endPoint x: 748, endPoint y: 376, distance: 24.1
click at [748, 377] on div at bounding box center [753, 380] width 28 height 6
drag, startPoint x: 763, startPoint y: 374, endPoint x: 770, endPoint y: 374, distance: 6.6
click at [770, 377] on div at bounding box center [775, 380] width 28 height 6
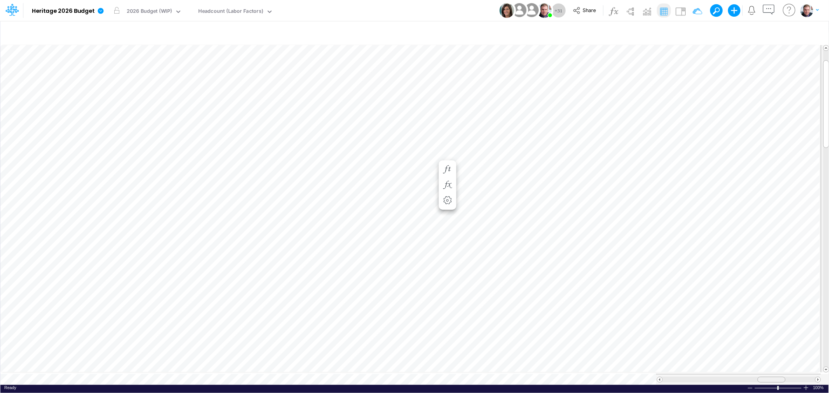
drag, startPoint x: 773, startPoint y: 375, endPoint x: 770, endPoint y: 377, distance: 4.3
click at [770, 377] on span at bounding box center [770, 379] width 5 height 5
drag, startPoint x: 780, startPoint y: 377, endPoint x: 727, endPoint y: 374, distance: 53.3
click at [727, 377] on div at bounding box center [717, 380] width 28 height 6
click at [390, 125] on div "0.7" at bounding box center [387, 124] width 38 height 7
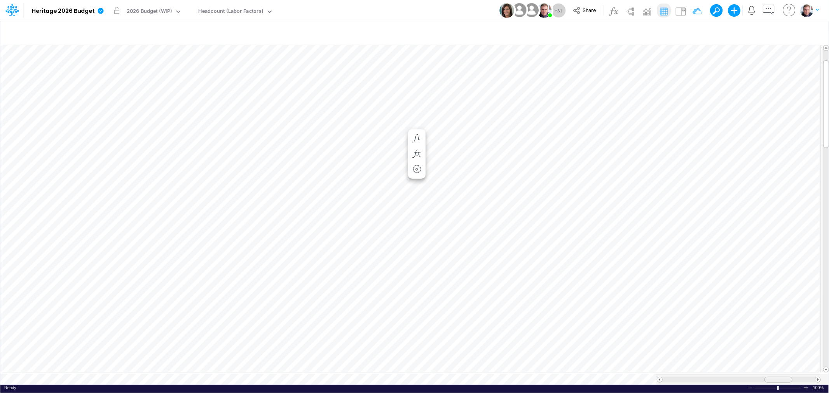
drag, startPoint x: 768, startPoint y: 375, endPoint x: 777, endPoint y: 375, distance: 9.7
click at [777, 377] on span at bounding box center [777, 379] width 5 height 5
click at [694, 121] on div "Paste Cut Copy AutoFill 400.25789999999995" at bounding box center [414, 214] width 828 height 341
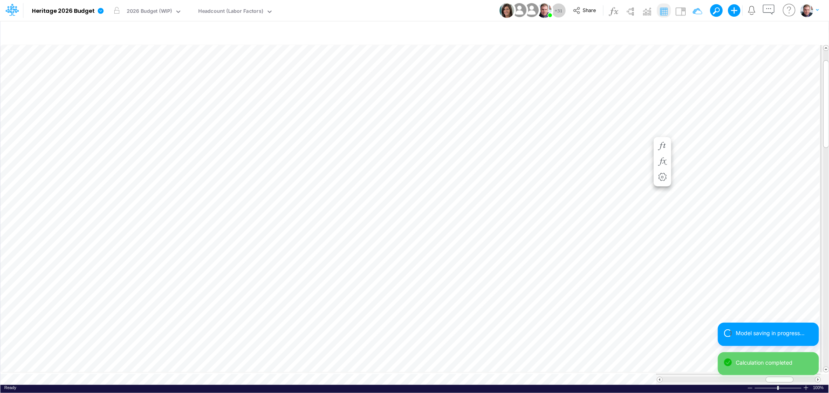
scroll to position [0, 0]
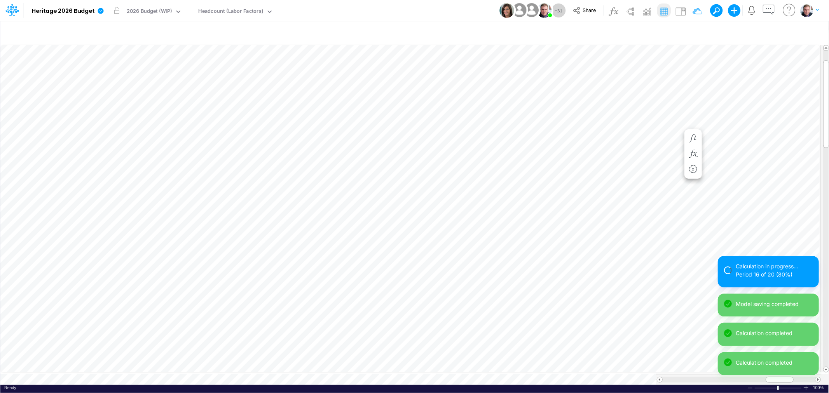
scroll to position [0, 0]
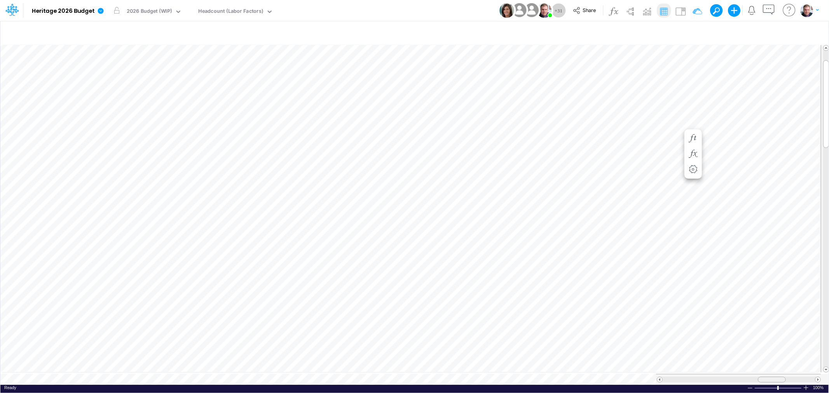
drag, startPoint x: 787, startPoint y: 377, endPoint x: 780, endPoint y: 377, distance: 7.8
click at [780, 377] on div at bounding box center [771, 380] width 28 height 6
drag, startPoint x: 778, startPoint y: 376, endPoint x: 375, endPoint y: 125, distance: 474.5
click at [375, 125] on div "0.75" at bounding box center [387, 124] width 38 height 7
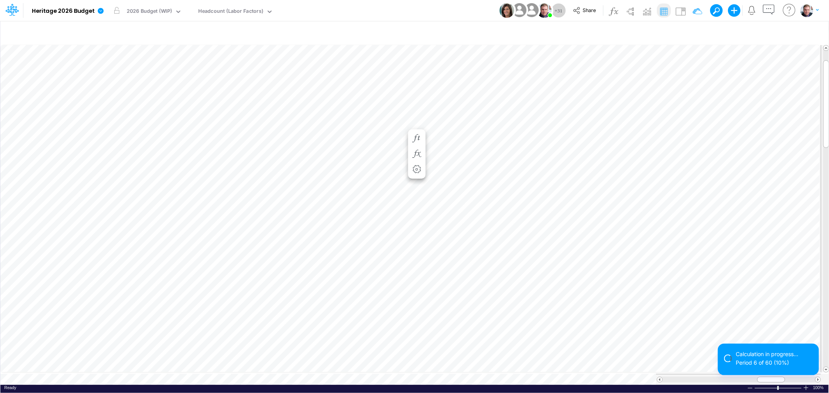
scroll to position [0, 0]
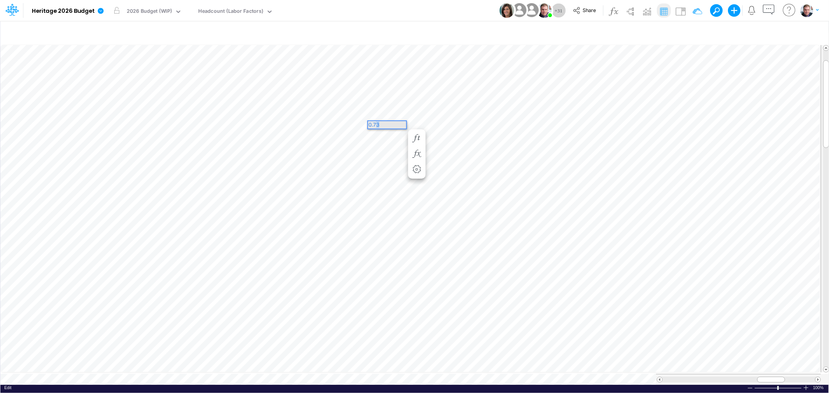
drag, startPoint x: 384, startPoint y: 124, endPoint x: 375, endPoint y: 124, distance: 8.5
click at [375, 124] on div "0.73" at bounding box center [387, 124] width 38 height 7
drag, startPoint x: 771, startPoint y: 375, endPoint x: 778, endPoint y: 374, distance: 7.0
click at [778, 377] on span at bounding box center [777, 379] width 5 height 5
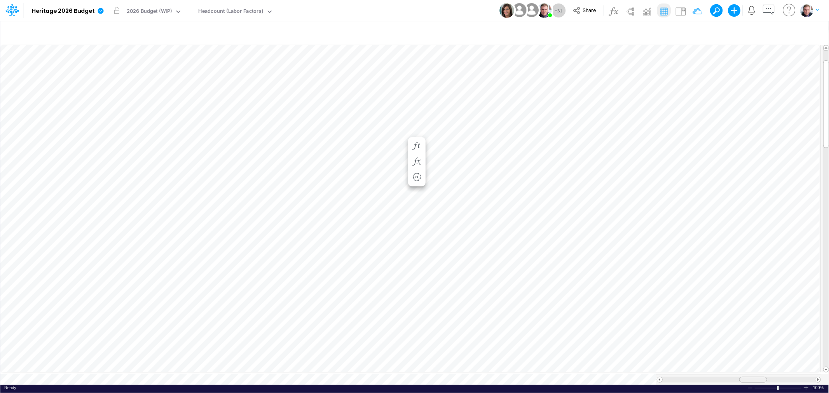
drag, startPoint x: 774, startPoint y: 374, endPoint x: 757, endPoint y: 375, distance: 17.5
click at [757, 377] on div at bounding box center [753, 380] width 28 height 6
click at [366, 147] on div "Paste Cut Copy AutoFill 380.2 1" at bounding box center [414, 214] width 828 height 341
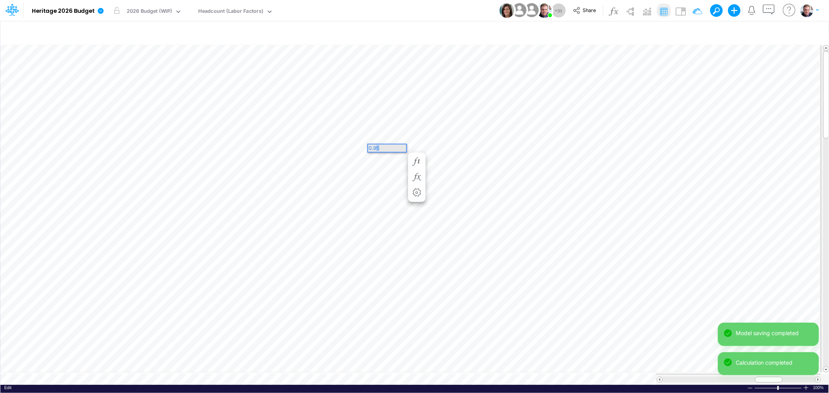
drag, startPoint x: 402, startPoint y: 147, endPoint x: 375, endPoint y: 148, distance: 27.2
click at [375, 148] on div "0.95" at bounding box center [387, 148] width 38 height 7
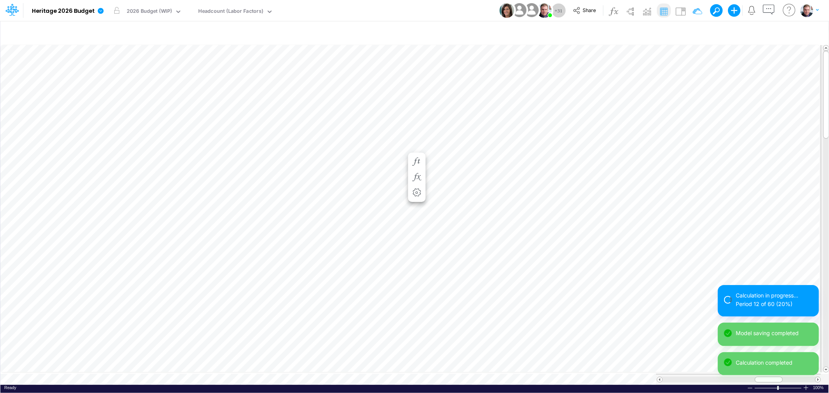
scroll to position [0, 0]
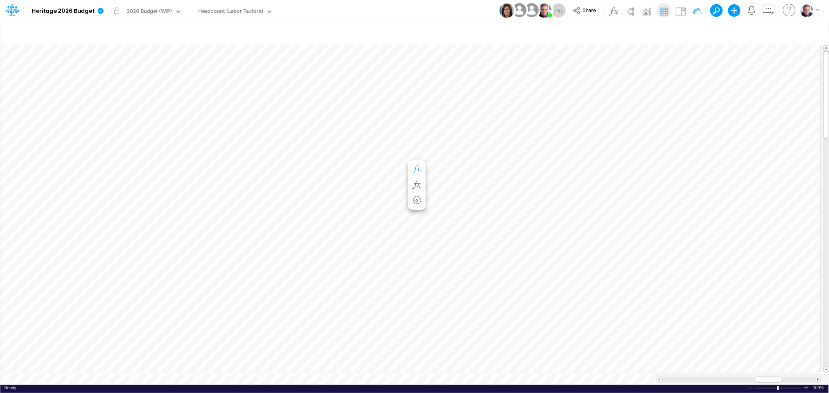
scroll to position [0, 0]
drag, startPoint x: 762, startPoint y: 375, endPoint x: 743, endPoint y: 379, distance: 18.6
click at [743, 379] on div at bounding box center [738, 379] width 165 height 11
click at [390, 148] on div "0.9" at bounding box center [387, 148] width 38 height 7
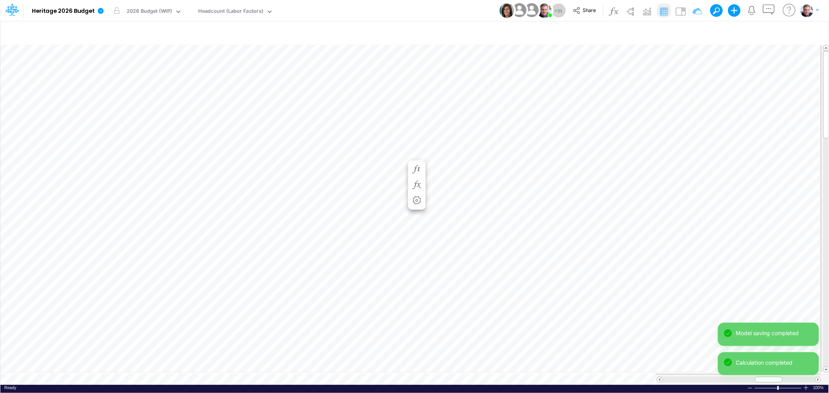
scroll to position [0, 0]
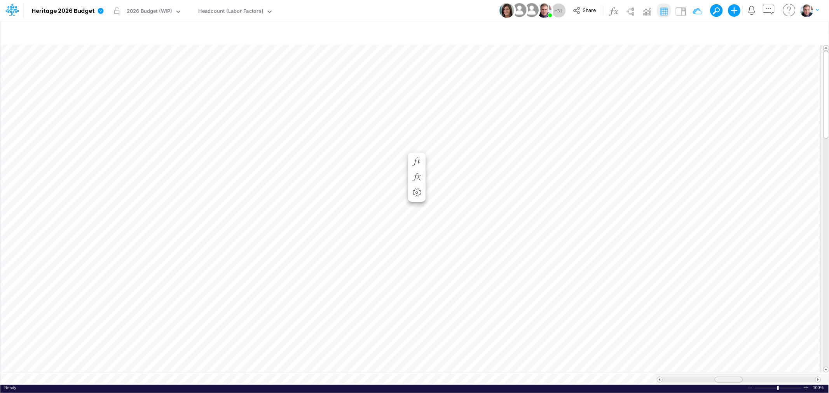
drag, startPoint x: 768, startPoint y: 376, endPoint x: 717, endPoint y: 376, distance: 50.5
click at [726, 377] on span at bounding box center [728, 379] width 5 height 5
click at [220, 13] on div "Headcount (Labor Factors)" at bounding box center [230, 11] width 65 height 9
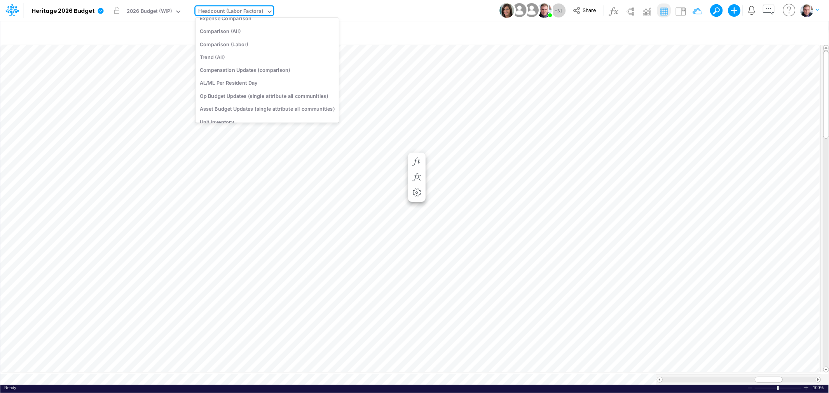
scroll to position [2872, 0]
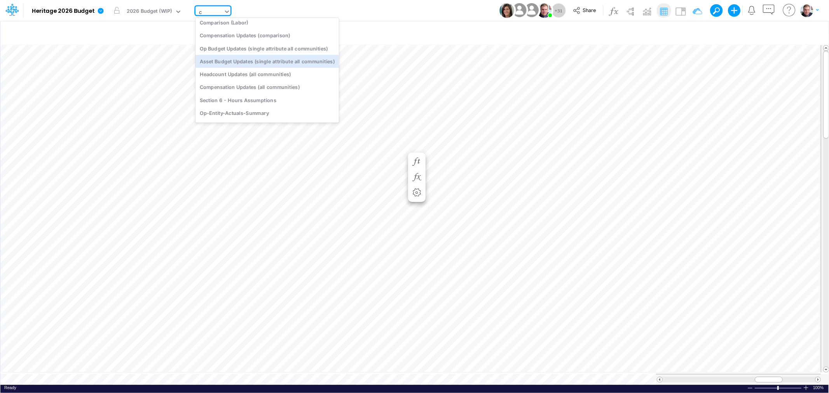
type input "cr"
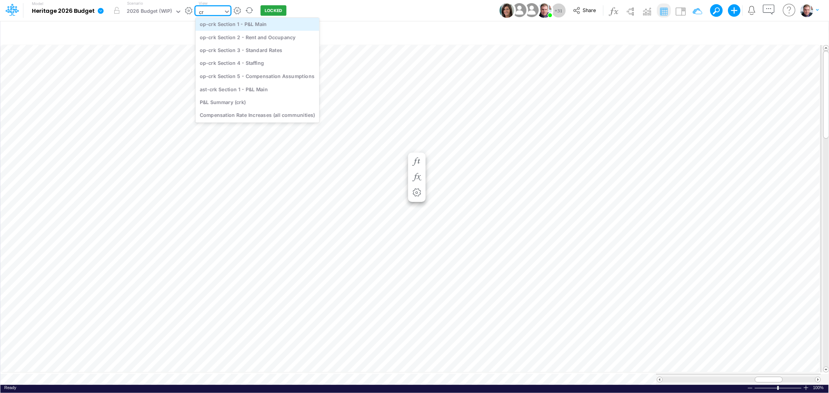
click at [244, 20] on div "op-crk Section 1 - P&L Main" at bounding box center [257, 24] width 124 height 13
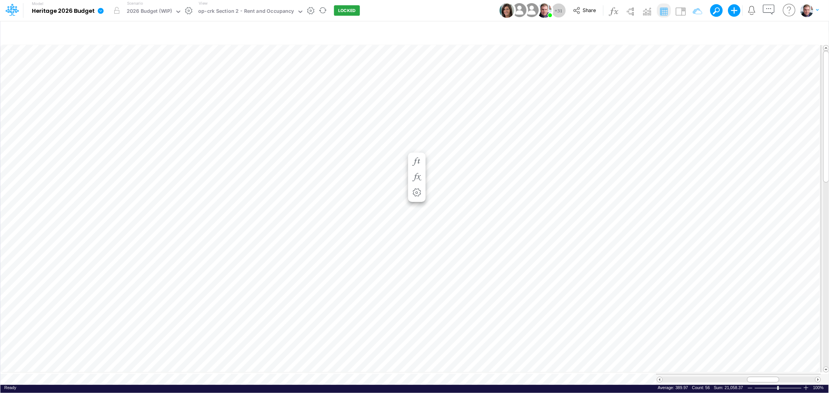
scroll to position [0, 0]
drag, startPoint x: 755, startPoint y: 373, endPoint x: 721, endPoint y: 375, distance: 33.9
click at [725, 377] on div at bounding box center [738, 380] width 35 height 6
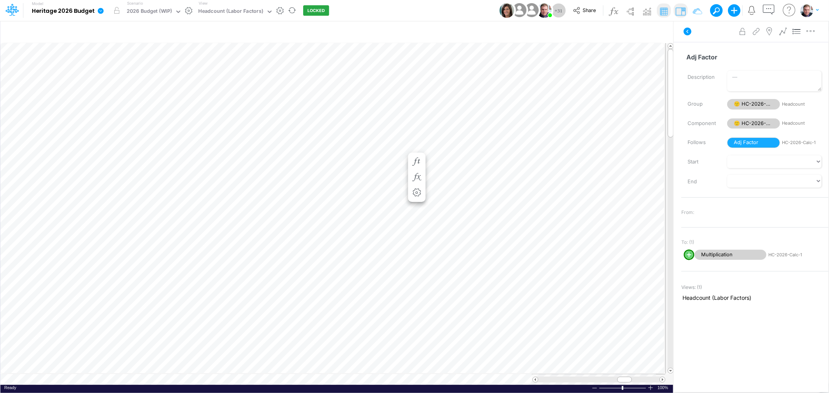
scroll to position [0, 0]
click at [680, 8] on img at bounding box center [680, 11] width 12 height 12
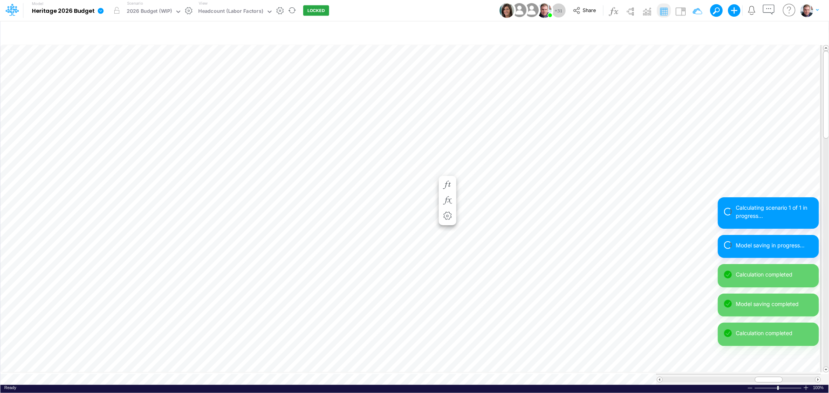
scroll to position [0, 0]
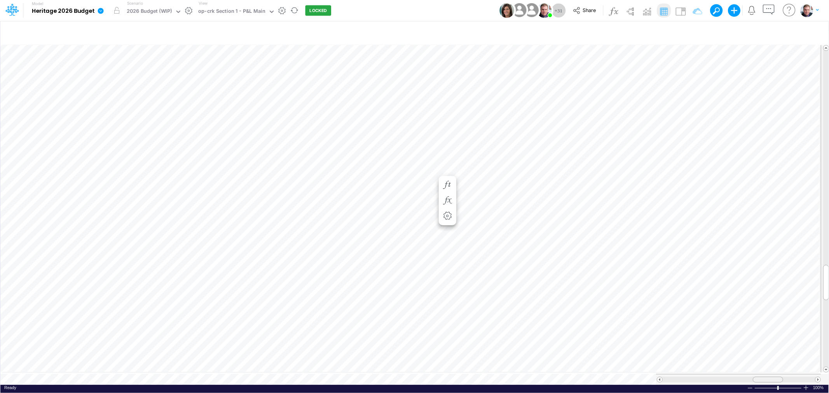
drag, startPoint x: 742, startPoint y: 376, endPoint x: 761, endPoint y: 375, distance: 19.0
click at [761, 377] on div at bounding box center [767, 380] width 30 height 6
